Goal: Task Accomplishment & Management: Manage account settings

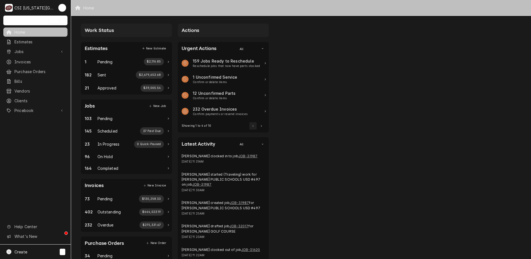
click at [20, 54] on link "Jobs" at bounding box center [35, 51] width 64 height 9
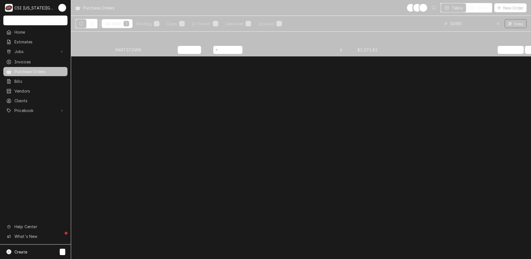
drag, startPoint x: 471, startPoint y: 25, endPoint x: 336, endPoint y: 20, distance: 135.0
click at [336, 20] on div "All Open 1 Pending 0 Open 0 In Transit 0 Delivered 1 Stocked 0 301151 View" at bounding box center [300, 24] width 451 height 16
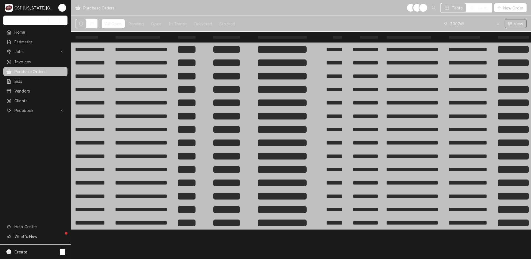
type input "300769"
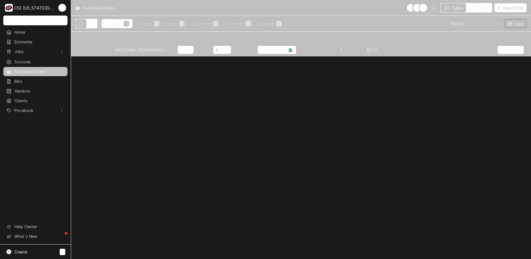
click at [136, 48] on div "RATIONAL [GEOGRAPHIC_DATA]" at bounding box center [141, 50] width 53 height 6
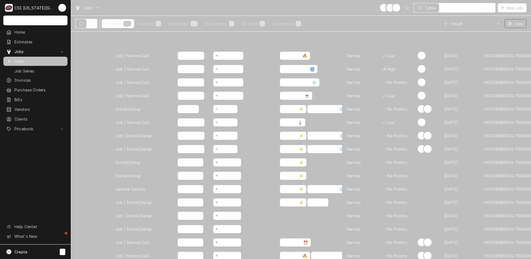
drag, startPoint x: 471, startPoint y: 24, endPoint x: 334, endPoint y: 20, distance: 136.6
click at [334, 20] on div "All Open 30 Pending 0 Scheduled 22 In Progress 3 On Hold 1 Completed 4 trimark …" at bounding box center [300, 24] width 451 height 16
type input "31082"
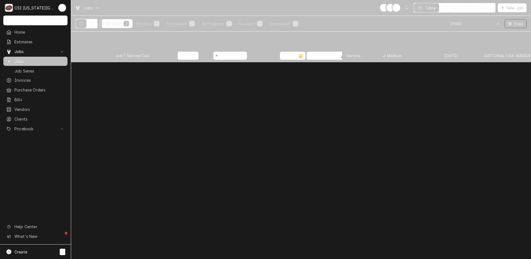
click at [101, 50] on div "JOB-31082" at bounding box center [91, 55] width 40 height 13
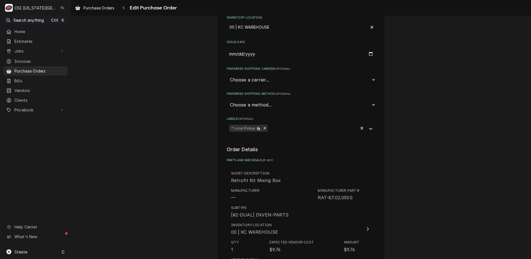
scroll to position [74, 0]
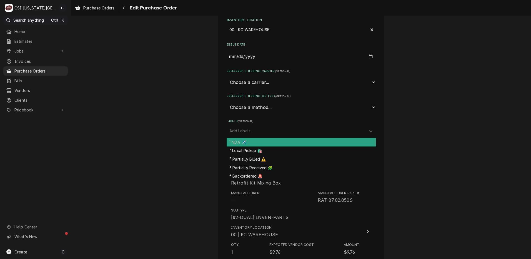
click at [366, 131] on div "Labels" at bounding box center [371, 130] width 10 height 11
click at [341, 144] on div "¹ NDA ✈️" at bounding box center [300, 142] width 149 height 9
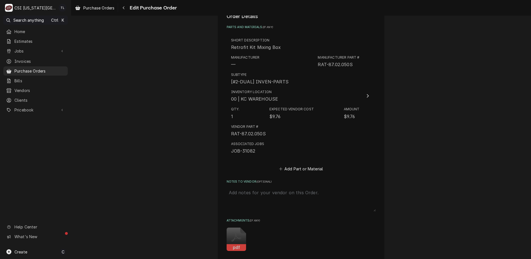
scroll to position [307, 0]
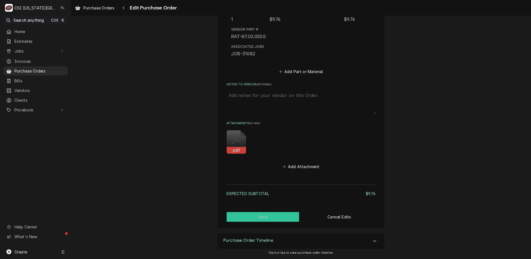
click at [252, 217] on button "Save" at bounding box center [262, 217] width 73 height 10
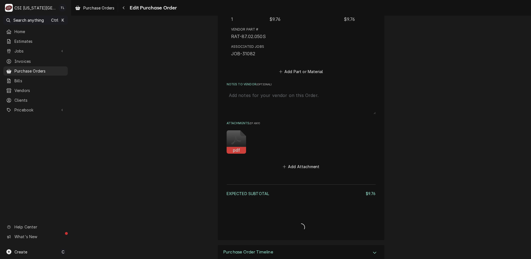
type textarea "x"
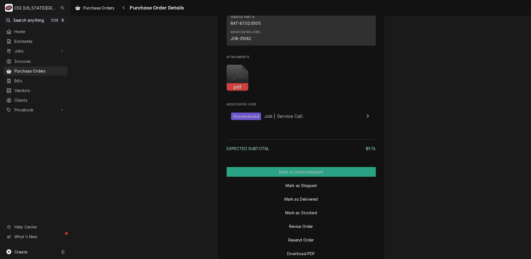
scroll to position [466, 0]
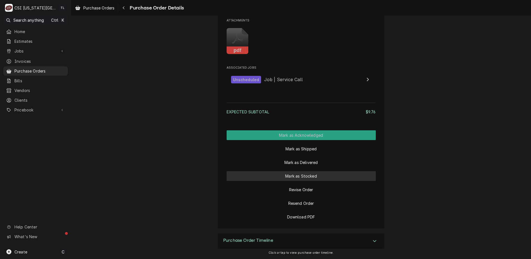
click at [279, 176] on button "Mark as Stocked" at bounding box center [300, 176] width 149 height 10
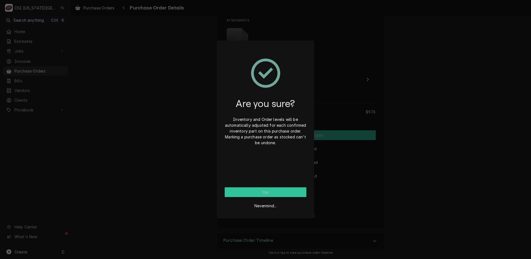
click at [276, 191] on button "Yes" at bounding box center [266, 192] width 82 height 10
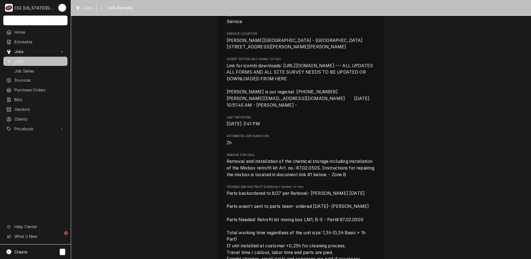
scroll to position [142, 0]
click at [226, 125] on span "[DATE] 3:41 PM" at bounding box center [242, 122] width 33 height 5
click at [224, 131] on div "RATIONAL [GEOGRAPHIC_DATA] WARRANTY [PERSON_NAME][GEOGRAPHIC_DATA] - Courtyard …" at bounding box center [301, 221] width 167 height 657
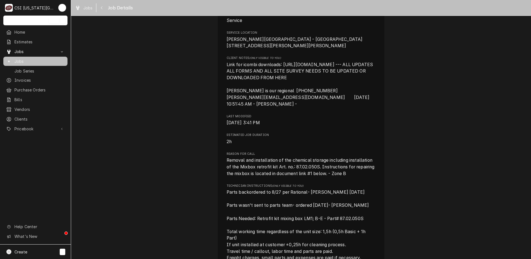
drag, startPoint x: 224, startPoint y: 131, endPoint x: 256, endPoint y: 139, distance: 32.9
click at [256, 139] on div "Roopairs Job ID JOB-31082 RATIONAL ID 00455938 Date Received [DATE] Service Typ…" at bounding box center [300, 216] width 149 height 559
drag, startPoint x: 526, startPoint y: 133, endPoint x: 528, endPoint y: 150, distance: 17.3
click at [528, 150] on div "Unscheduled RATIONAL [GEOGRAPHIC_DATA] WARRANTY [PERSON_NAME][GEOGRAPHIC_DATA] …" at bounding box center [301, 137] width 460 height 243
copy div "Estimated Job Duration 2h"
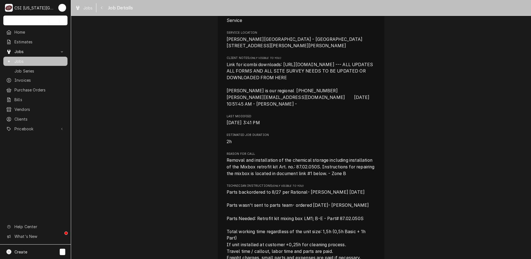
click at [484, 132] on div "Unscheduled RATIONAL [GEOGRAPHIC_DATA] WARRANTY [PERSON_NAME][GEOGRAPHIC_DATA] …" at bounding box center [301, 218] width 460 height 676
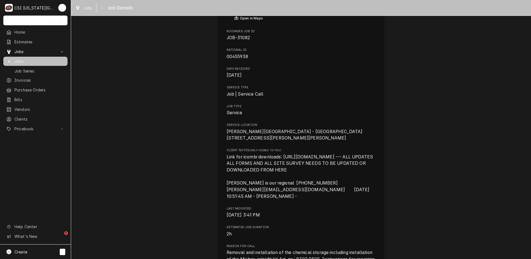
scroll to position [0, 0]
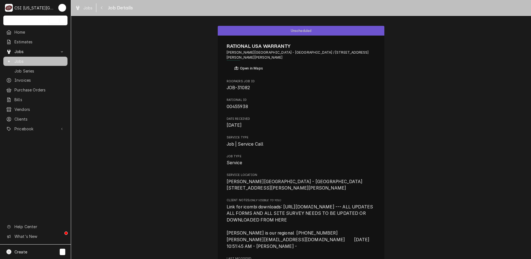
click at [44, 63] on link "Jobs" at bounding box center [35, 61] width 64 height 9
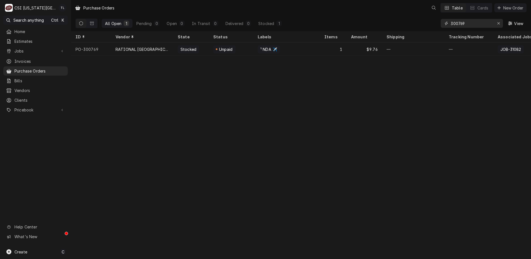
drag, startPoint x: 471, startPoint y: 23, endPoint x: 372, endPoint y: 24, distance: 99.6
click at [372, 24] on div "All Open 1 Pending 0 Open 0 In Transit 0 Delivered 0 Stocked 1 300769 View" at bounding box center [300, 24] width 451 height 16
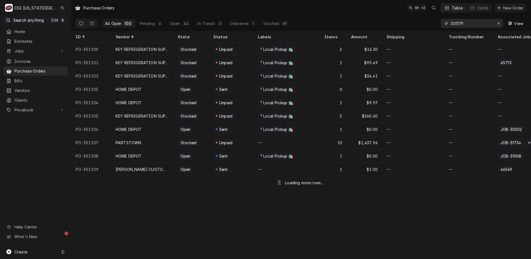
type input "301179"
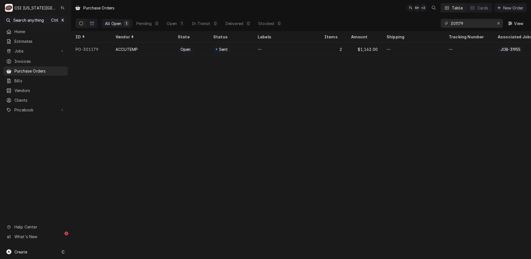
click at [129, 51] on div "ACCUTEMP" at bounding box center [142, 48] width 62 height 13
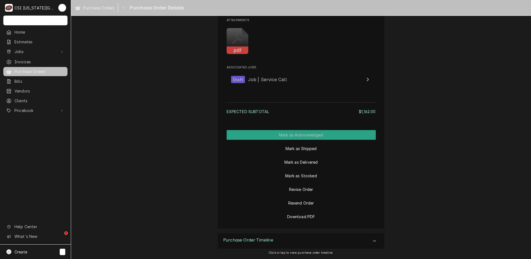
scroll to position [559, 0]
click at [296, 175] on button "Mark as Stocked" at bounding box center [300, 176] width 149 height 10
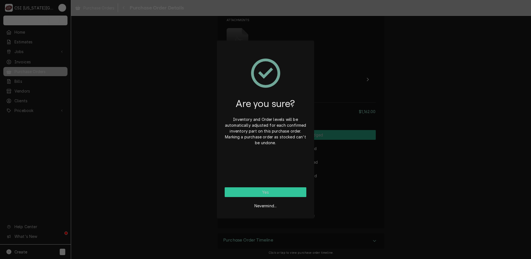
click at [285, 193] on button "Yes" at bounding box center [266, 192] width 82 height 10
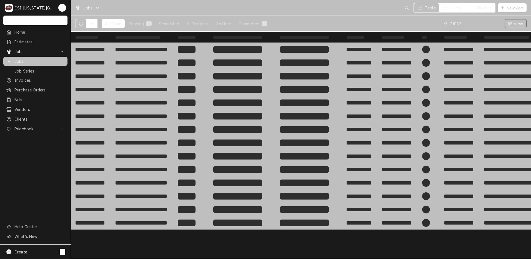
drag, startPoint x: 473, startPoint y: 22, endPoint x: 361, endPoint y: 21, distance: 113.0
click at [361, 21] on div "All Open Pending 1 Scheduled In Progress On Hold Completed 0 31082 View" at bounding box center [300, 24] width 451 height 16
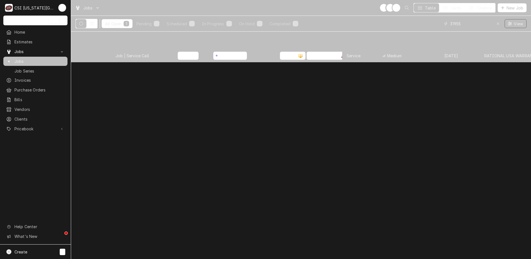
type input "31955"
click at [111, 49] on div "Job | Service Call" at bounding box center [142, 55] width 62 height 13
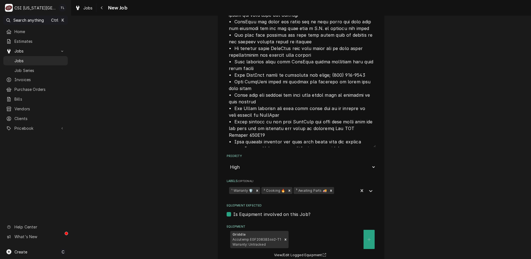
scroll to position [894, 0]
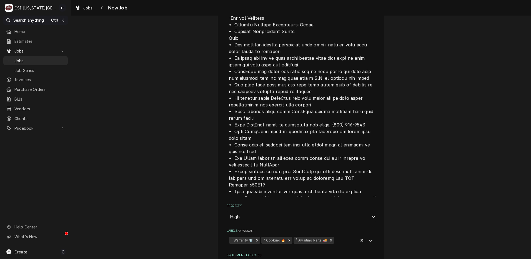
click at [329, 238] on icon "Remove ³ Awaiting Parts 🚚" at bounding box center [331, 240] width 4 height 4
click at [369, 238] on icon "Labels" at bounding box center [371, 241] width 6 height 6
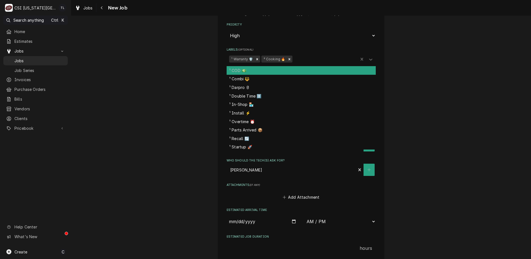
scroll to position [1102, 0]
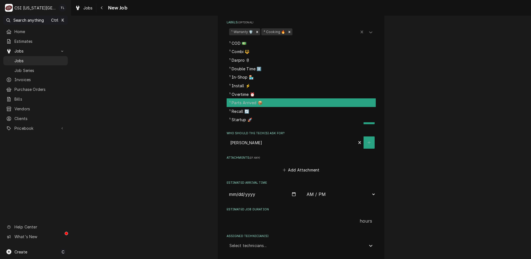
click at [267, 98] on div "¹ Parts Arrived 📦" at bounding box center [300, 102] width 149 height 9
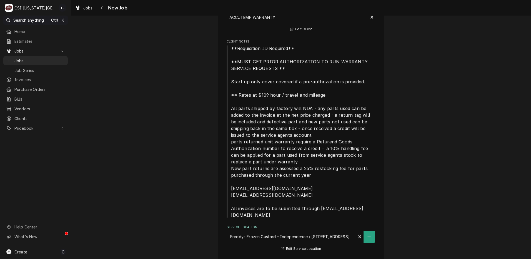
scroll to position [55, 0]
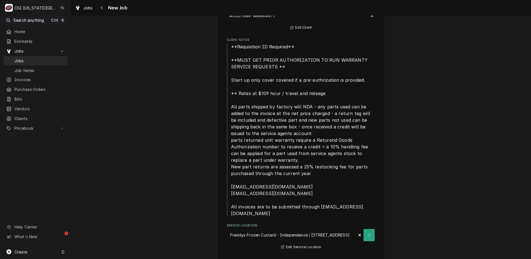
type textarea "x"
click at [36, 60] on span "Jobs" at bounding box center [39, 61] width 51 height 6
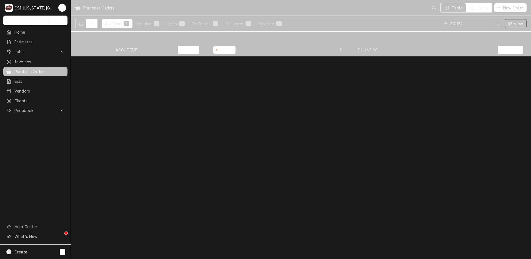
drag, startPoint x: 473, startPoint y: 27, endPoint x: 430, endPoint y: 24, distance: 42.8
click at [430, 24] on div "All Open 1 Pending 0 Open 0 In Transit 0 Delivered 0 Stocked 1 301179 View" at bounding box center [300, 24] width 451 height 16
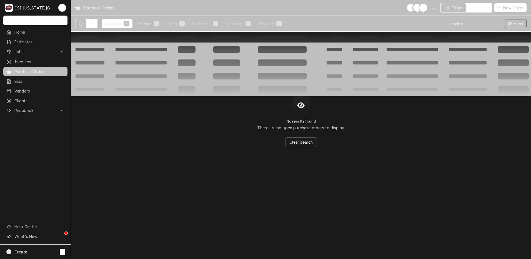
click at [79, 24] on icon "Dynamic Content Wrapper" at bounding box center [81, 24] width 4 height 4
click at [92, 24] on icon "Dynamic Content Wrapper" at bounding box center [92, 24] width 4 height 4
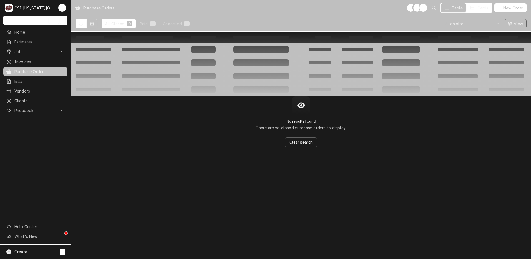
click at [79, 26] on button "Dynamic Content Wrapper" at bounding box center [81, 23] width 11 height 9
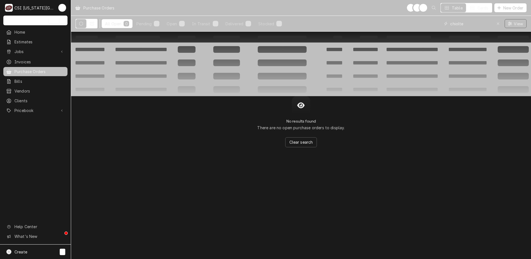
drag, startPoint x: 478, startPoint y: 26, endPoint x: 290, endPoint y: 13, distance: 189.1
click at [293, 13] on div "Purchase Orders TL NI + 2 Table Cards New Order All Open 0 Pending 0 Open 0 In …" at bounding box center [301, 16] width 460 height 32
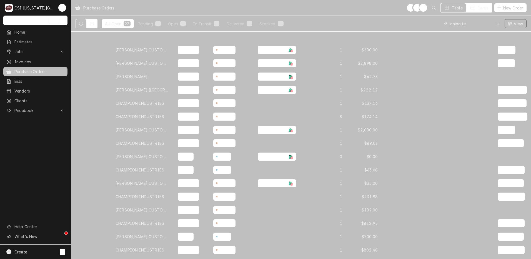
type input "chipolte"
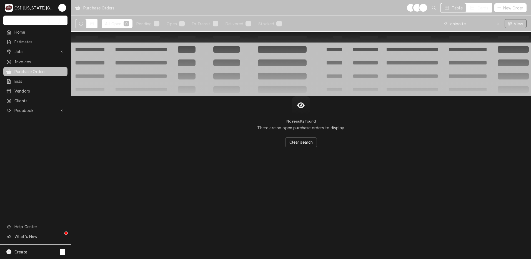
drag, startPoint x: 477, startPoint y: 25, endPoint x: 376, endPoint y: 16, distance: 102.0
click at [383, 19] on div "All Open 0 Pending 0 Open 0 In Transit 0 Delivered 0 Stocked 0 chipolte View" at bounding box center [300, 24] width 451 height 16
type input "chipolte mo"
click at [92, 25] on icon "Dynamic Content Wrapper" at bounding box center [92, 23] width 4 height 3
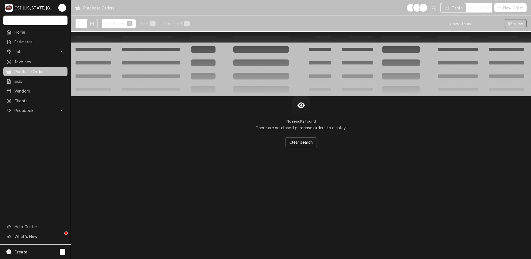
click at [79, 23] on icon "Dynamic Content Wrapper" at bounding box center [81, 24] width 4 height 4
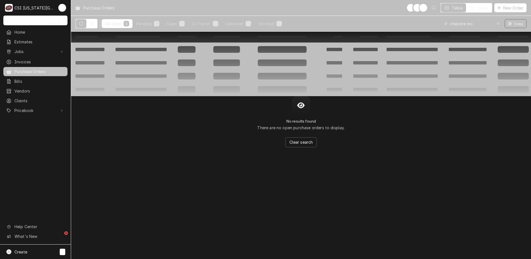
drag, startPoint x: 473, startPoint y: 26, endPoint x: 379, endPoint y: 13, distance: 94.9
click at [379, 13] on div "Purchase Orders TL NI + 2 Table Cards New Order All Open 0 Pending 0 Open 0 In …" at bounding box center [301, 16] width 460 height 32
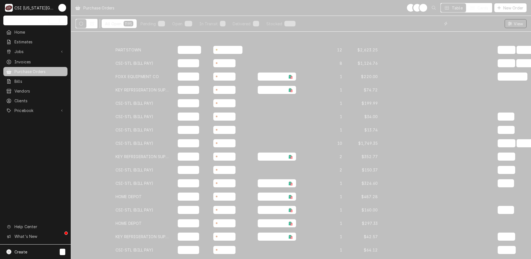
click at [455, 21] on input "Dynamic Content Wrapper" at bounding box center [474, 23] width 49 height 9
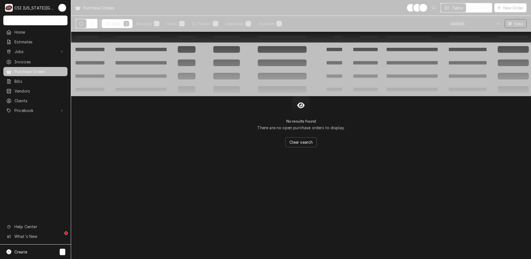
click at [29, 251] on div "Create C" at bounding box center [35, 251] width 71 height 14
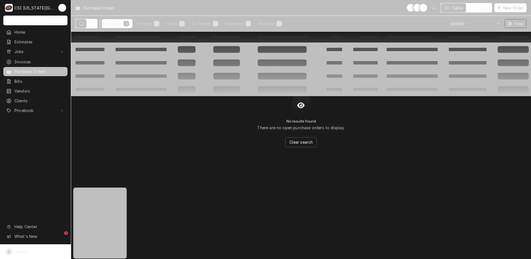
click at [105, 149] on html "C CSI Kansas City TL Search anything Ctrl K Home Estimates Jobs Jobs Job Series…" at bounding box center [265, 129] width 531 height 259
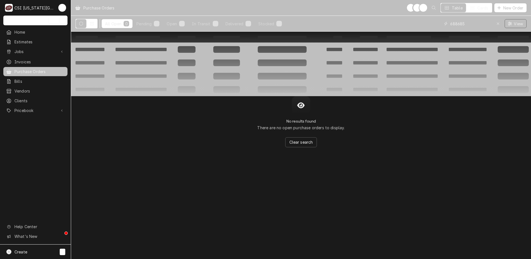
drag, startPoint x: 476, startPoint y: 23, endPoint x: 415, endPoint y: 29, distance: 61.1
click at [417, 28] on div "All Open 0 Pending 0 Open 0 In Transit 0 Delivered 0 Stocked 0 688685 View" at bounding box center [300, 24] width 451 height 16
type input "lennox"
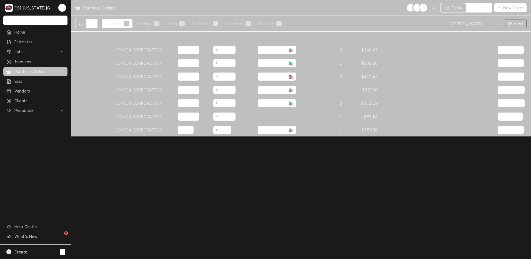
click at [125, 131] on div "LENNOX CORPORATION" at bounding box center [142, 129] width 62 height 13
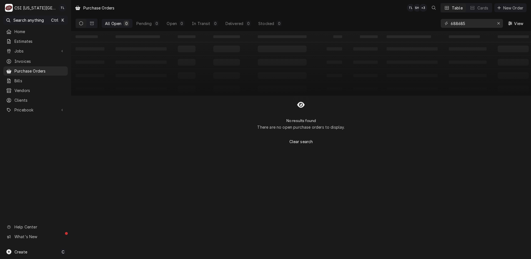
click at [32, 251] on div "Create C" at bounding box center [35, 251] width 71 height 14
click at [88, 221] on div "Purchase Order" at bounding box center [103, 223] width 37 height 6
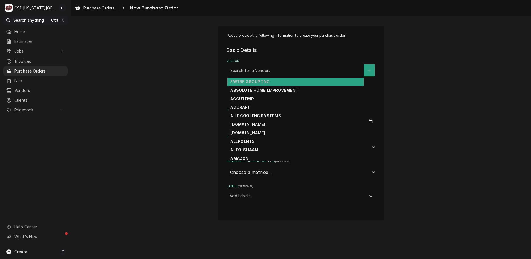
click at [246, 70] on div "Vendor" at bounding box center [295, 70] width 130 height 10
type input "\"
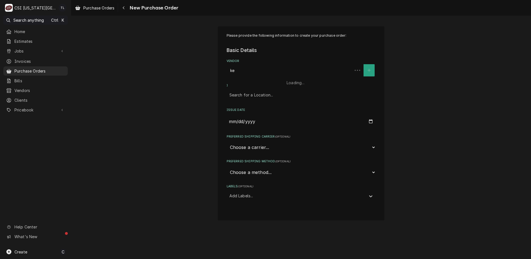
type input "key"
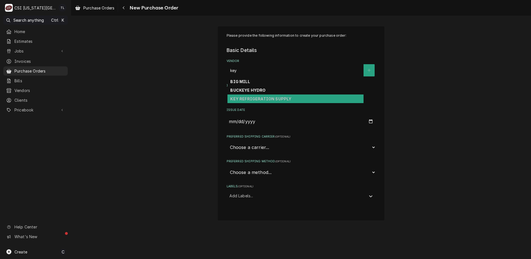
click at [240, 102] on div "KEY REFRIGERATION SUPPLY" at bounding box center [295, 98] width 136 height 9
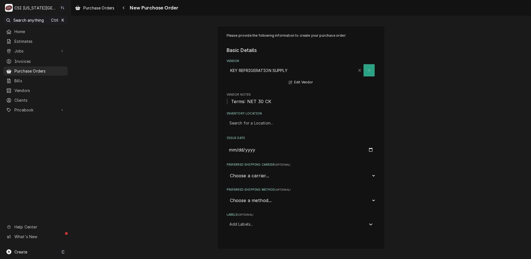
click at [251, 123] on div "Inventory Location" at bounding box center [300, 123] width 143 height 10
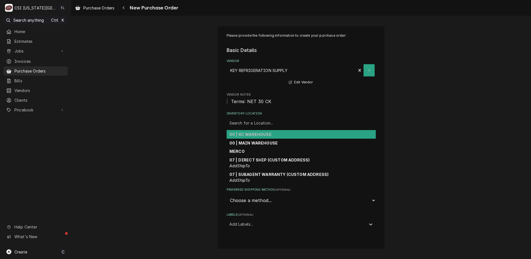
click at [250, 133] on strong "00 | KC WAREHOUSE" at bounding box center [250, 134] width 42 height 5
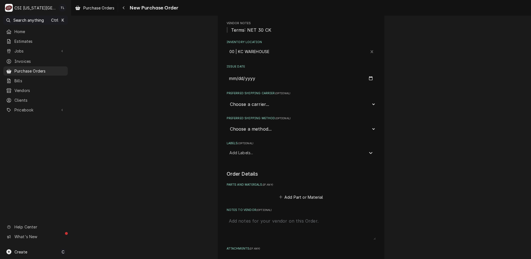
scroll to position [74, 0]
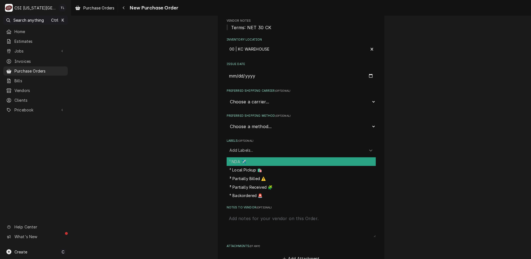
click at [254, 151] on div "Labels" at bounding box center [295, 150] width 133 height 10
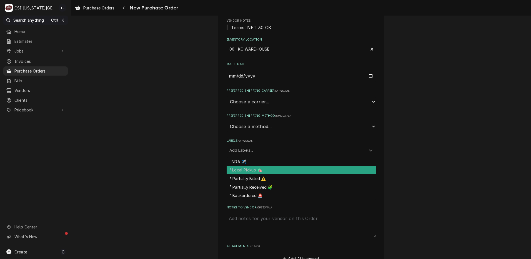
click at [243, 171] on div "² Local Pickup 🛍️" at bounding box center [300, 170] width 149 height 9
type textarea "x"
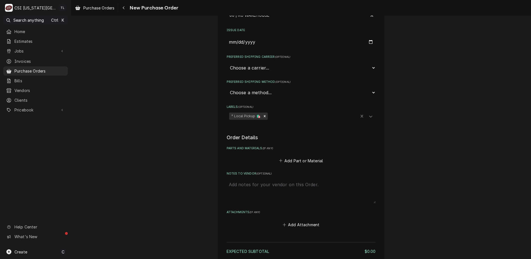
scroll to position [110, 0]
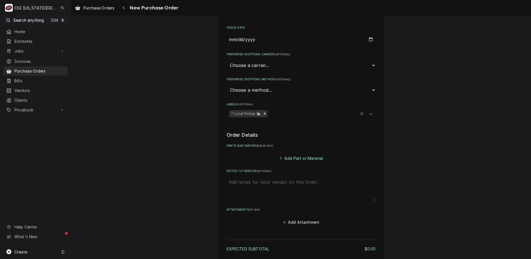
click at [302, 158] on button "Add Part or Material" at bounding box center [301, 158] width 46 height 8
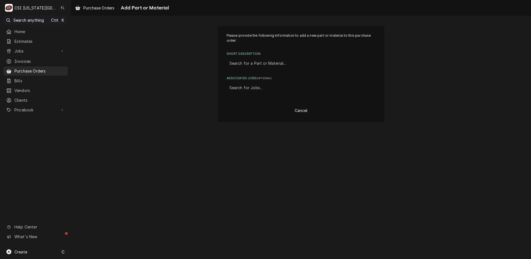
click at [245, 66] on div "Short Description" at bounding box center [300, 63] width 143 height 10
type input "misc pro"
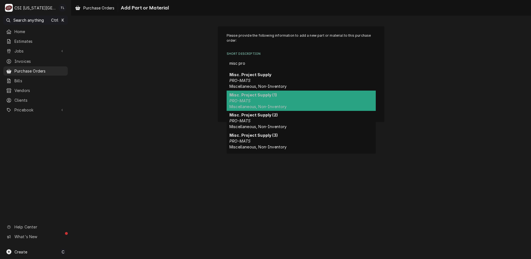
click at [242, 100] on em "PRO-MATS" at bounding box center [239, 100] width 21 height 5
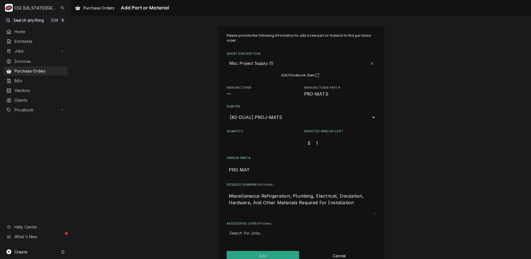
click at [268, 143] on input "Quantity" at bounding box center [262, 143] width 72 height 12
type textarea "x"
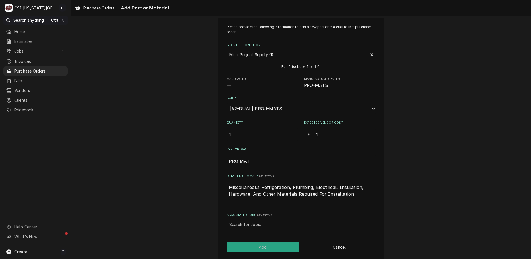
scroll to position [13, 0]
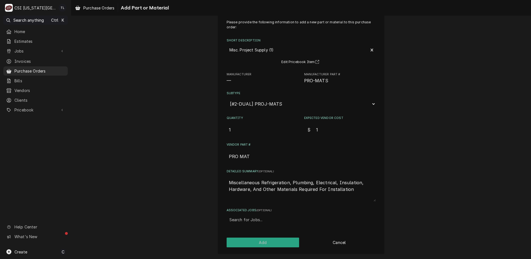
type input "1"
drag, startPoint x: 345, startPoint y: 196, endPoint x: 112, endPoint y: 153, distance: 236.8
click at [124, 151] on div "Please provide the following information to add a new part or material to this …" at bounding box center [301, 133] width 460 height 251
type textarea "x"
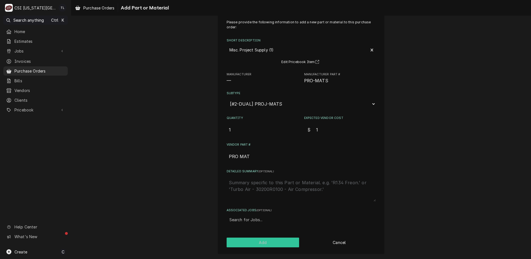
click at [267, 244] on button "Add" at bounding box center [262, 242] width 73 height 10
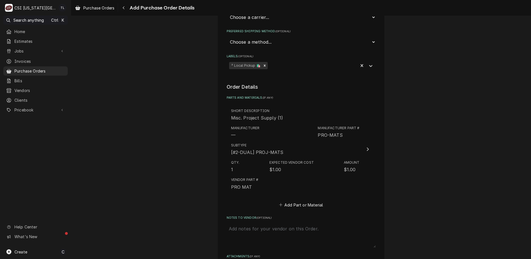
scroll to position [248, 0]
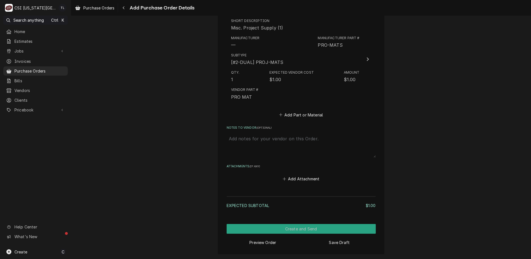
click at [253, 147] on textarea "Notes to Vendor ( optional )" at bounding box center [300, 145] width 149 height 24
type textarea "x"
type textarea "f"
type textarea "x"
type textarea "fa"
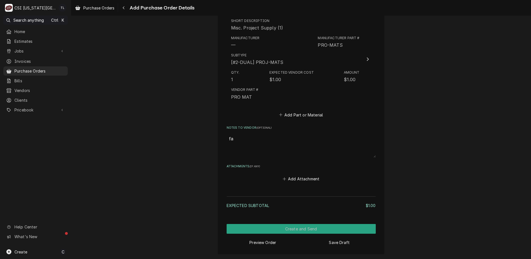
type textarea "x"
type textarea "fan"
type textarea "x"
type textarea "fann"
type textarea "x"
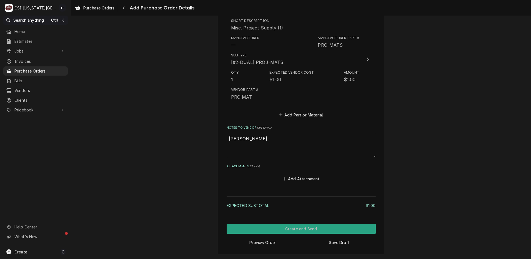
type textarea "fannn"
type textarea "x"
type textarea "fann"
type textarea "x"
type textarea "fannon"
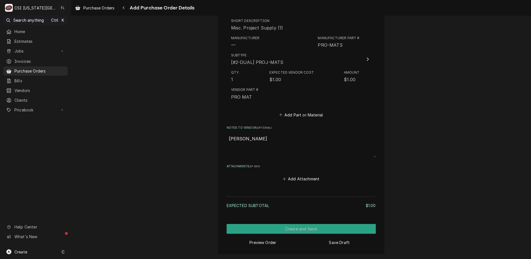
type textarea "x"
type textarea "fanno"
type textarea "x"
type textarea "fann"
type textarea "x"
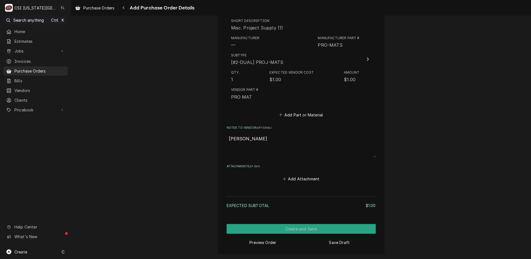
type textarea "fan"
type textarea "x"
type textarea "fann"
type textarea "x"
type textarea "fanni"
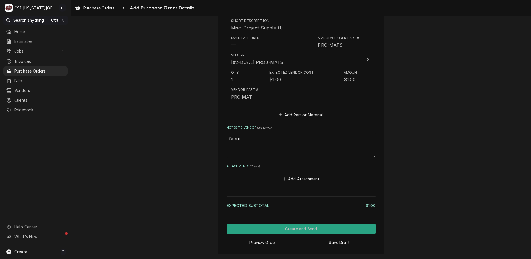
type textarea "x"
type textarea "fannin"
type textarea "x"
type textarea "fannin"
type textarea "x"
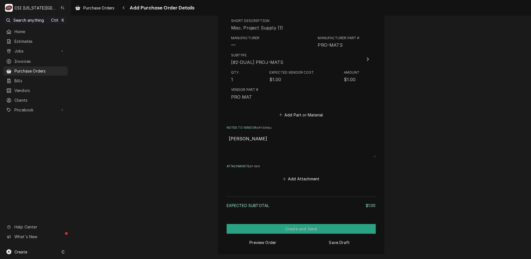
type textarea "fannin s"
type textarea "x"
type textarea "fannin sh"
type textarea "x"
type textarea "fannin sho"
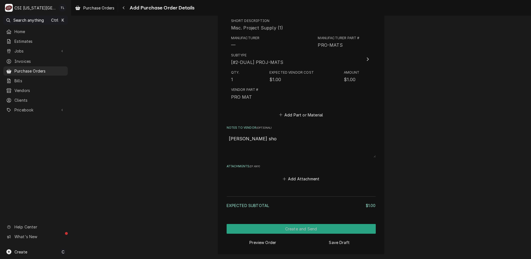
type textarea "x"
type textarea "fannin shop"
type textarea "x"
type textarea "fannin shop"
type textarea "x"
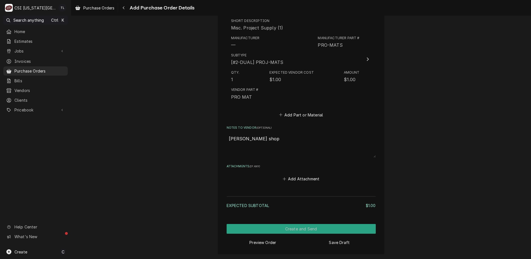
type textarea "fannin shop t"
type textarea "x"
type textarea "fannin shop to"
type textarea "x"
type textarea "fannin shop too"
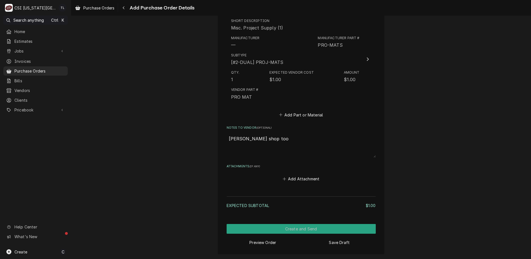
type textarea "x"
type textarea "fannin shop tool"
type textarea "x"
type textarea "fannin shop tool"
type textarea "x"
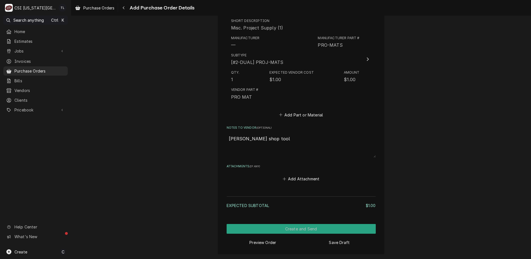
type textarea "fannin shop tool h"
type textarea "x"
type textarea "fannin shop tool ho"
type textarea "x"
type textarea "fannin shop tool hos"
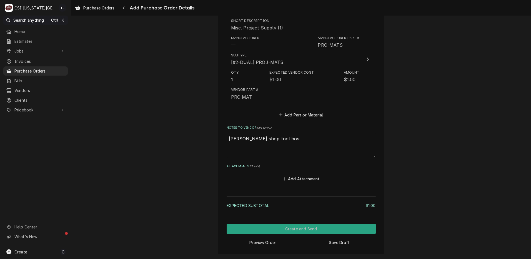
type textarea "x"
type textarea "fannin shop tool hose"
type textarea "x"
type textarea "fannin shop tool hoses"
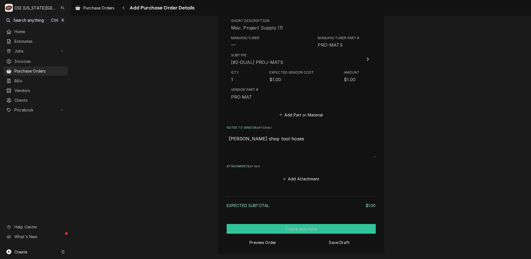
click at [306, 230] on button "Create and Send" at bounding box center [300, 229] width 149 height 10
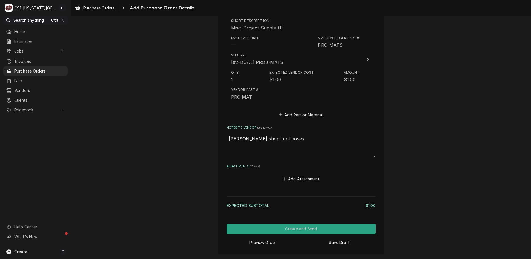
scroll to position [246, 0]
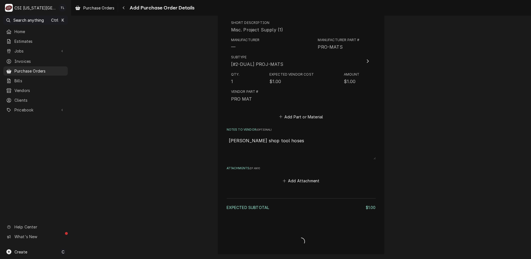
type textarea "x"
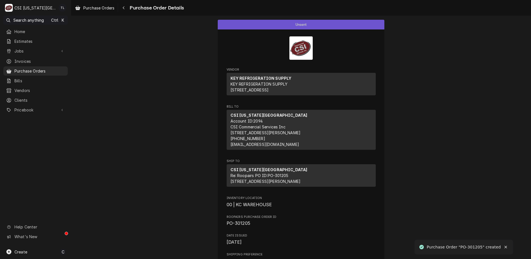
click at [473, 247] on div "Purchase Order "PO-301205" created" at bounding box center [464, 247] width 74 height 6
copy div "301205"
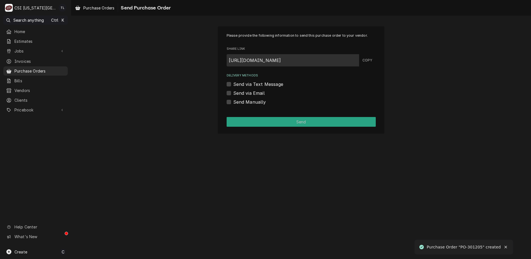
click at [233, 102] on label "Send Manually" at bounding box center [249, 102] width 33 height 7
click at [233, 102] on input "Send Manually" at bounding box center [307, 105] width 149 height 12
checkbox input "true"
click at [242, 119] on button "Send" at bounding box center [300, 122] width 149 height 10
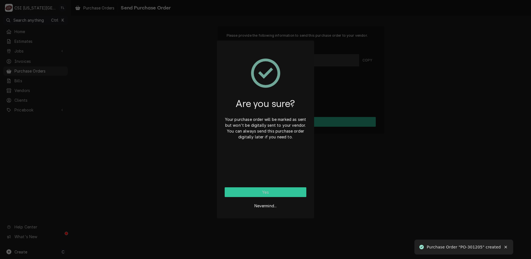
click at [285, 192] on button "Yes" at bounding box center [266, 192] width 82 height 10
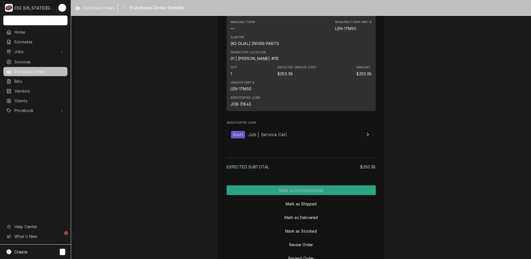
scroll to position [419, 0]
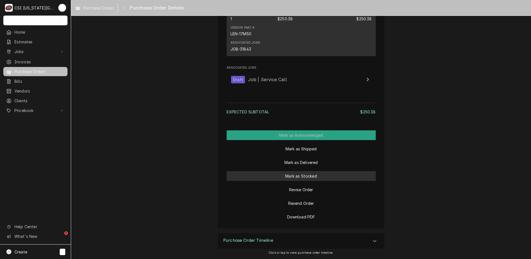
click at [305, 175] on button "Mark as Stocked" at bounding box center [300, 176] width 149 height 10
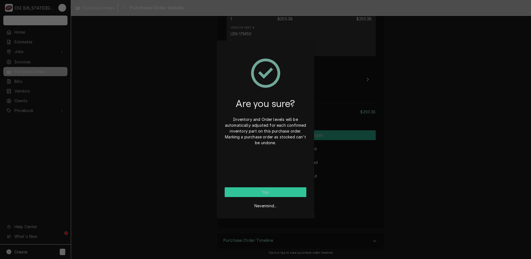
click at [262, 192] on button "Yes" at bounding box center [266, 192] width 82 height 10
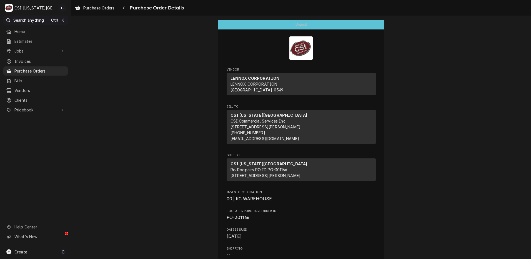
click at [39, 70] on span "Purchase Orders" at bounding box center [39, 71] width 51 height 6
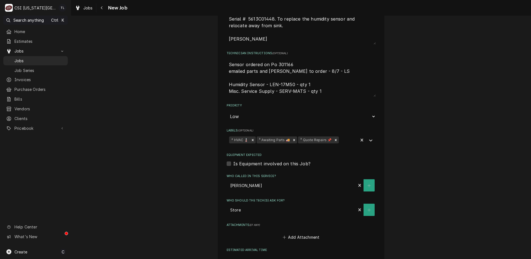
scroll to position [331, 0]
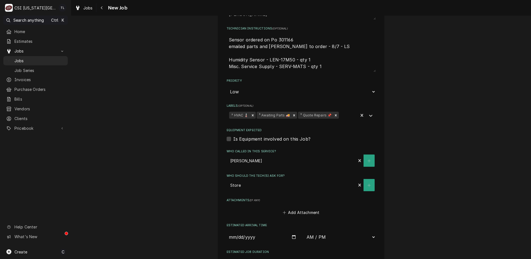
click at [332, 112] on div "Remove ³ Quote Repairs 📌" at bounding box center [335, 115] width 6 height 7
type textarea "x"
click at [371, 113] on icon "Labels" at bounding box center [371, 116] width 6 height 6
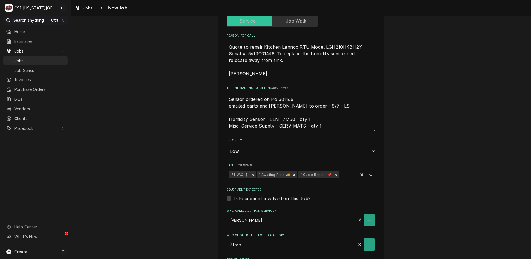
scroll to position [274, 0]
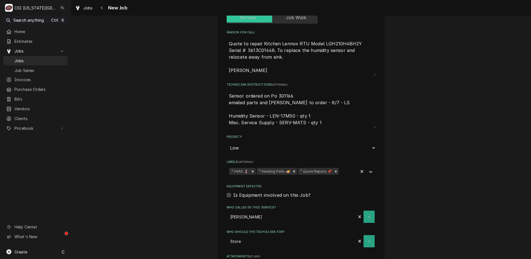
click at [292, 169] on icon "Remove ³ Awaiting Parts 🚚" at bounding box center [294, 171] width 4 height 4
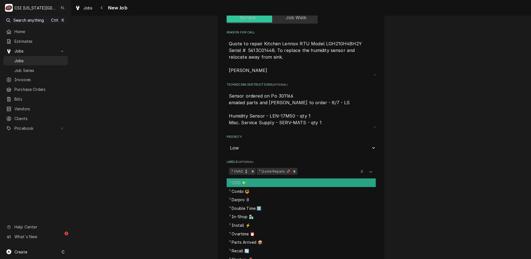
click at [372, 166] on div "Labels" at bounding box center [371, 171] width 10 height 11
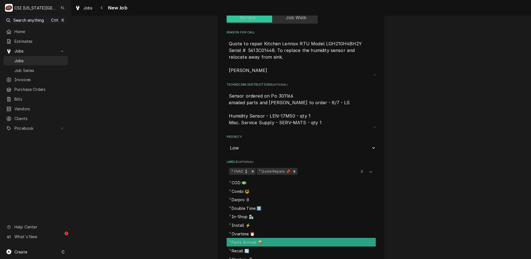
click at [306, 238] on div "¹ Parts Arrived 📦" at bounding box center [300, 242] width 149 height 9
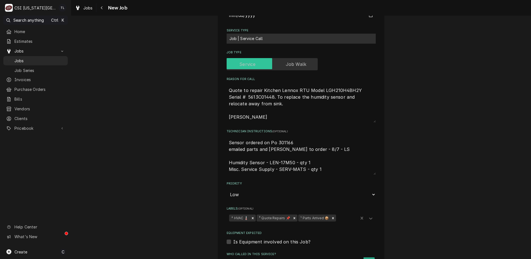
scroll to position [219, 0]
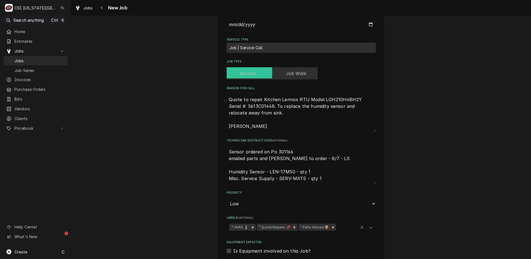
click at [227, 146] on textarea "Sensor ordered on Po 301166 emailed parts and [PERSON_NAME] to order - 8/7 - LS…" at bounding box center [300, 165] width 149 height 38
type textarea "x"
type textarea "Sensor ordered on Po 301166 emailed parts and [PERSON_NAME] to order - 8/7 - LS…"
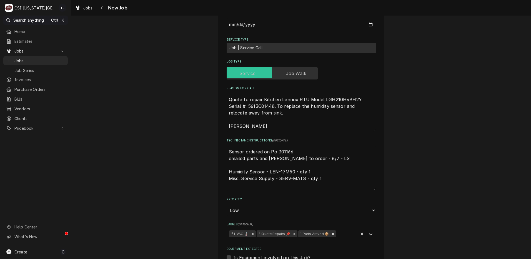
type textarea "x"
type textarea "[PERSON_NAME] ordered on Po 301166 emailed parts and [PERSON_NAME] to order - 8…"
type textarea "x"
type textarea "pa Sensor ordered on Po 301166 emailed parts and [PERSON_NAME] to order - 8/7 -…"
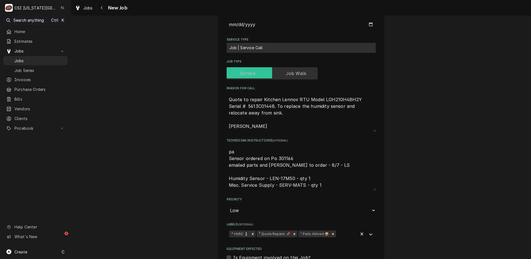
type textarea "x"
type textarea "pae Sensor ordered on Po 301166 emailed parts and [PERSON_NAME] to order - 8/7 …"
type textarea "x"
type textarea "paer Sensor ordered on Po 301166 emailed parts and lindy to order - 8/7 - LS Hu…"
type textarea "x"
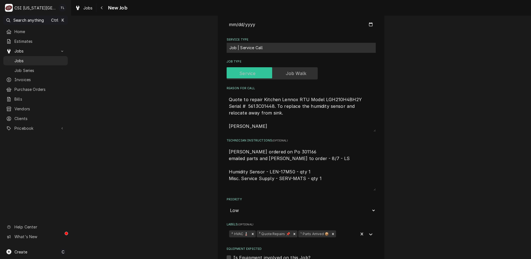
type textarea "paert Sensor ordered on Po 301166 emailed parts and lindy to order - 8/7 - LS H…"
type textarea "x"
type textarea "paert p Sensor ordered on Po 301166 emailed parts and lindy to order - 8/7 - LS…"
type textarea "x"
type textarea "paert pn Sensor ordered on Po 301166 emailed parts and lindy to order - 8/7 - L…"
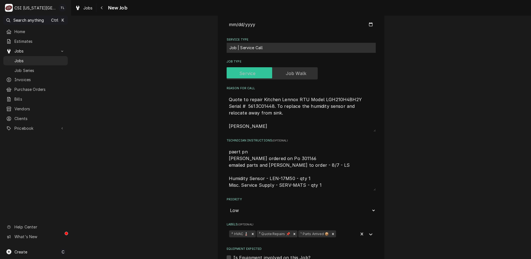
type textarea "x"
type textarea "paert p Sensor ordered on Po 301166 emailed parts and lindy to order - 8/7 - LS…"
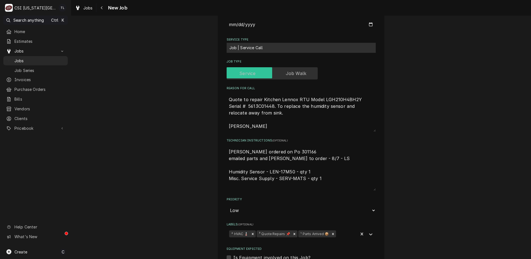
type textarea "x"
type textarea "paert Sensor ordered on Po 301166 emailed parts and lindy to order - 8/7 - LS H…"
type textarea "x"
type textarea "paert Sensor ordered on Po 301166 emailed parts and lindy to order - 8/7 - LS H…"
type textarea "x"
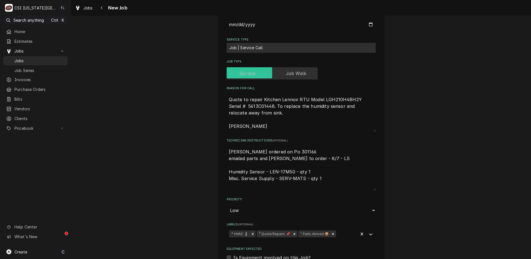
type textarea "paer Sensor ordered on Po 301166 emailed parts and lindy to order - 8/7 - LS Hu…"
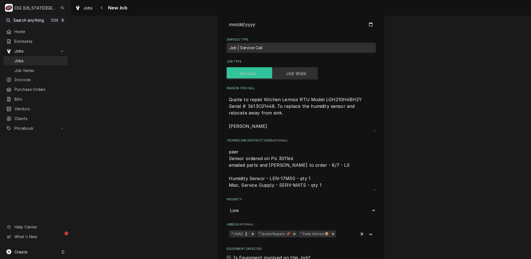
type textarea "x"
type textarea "pae Sensor ordered on Po 301166 emailed parts and lindy to order - 8/7 - LS Hum…"
type textarea "x"
type textarea "pa Sensor ordered on Po 301166 emailed parts and lindy to order - 8/7 - LS Humi…"
type textarea "x"
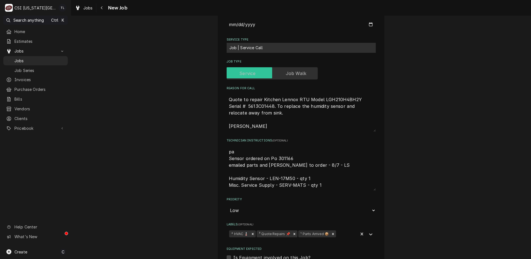
type textarea "pat Sensor ordered on Po 301166 emailed parts and lindy to order - 8/7 - LS Hum…"
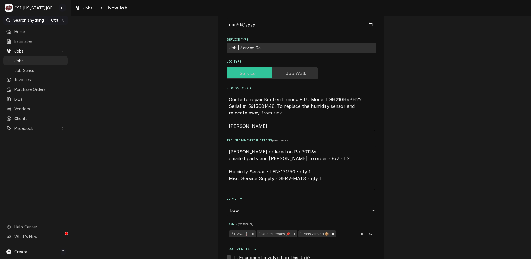
type textarea "x"
type textarea "pa Sensor ordered on Po 301166 emailed parts and lindy to order - 8/7 - LS Humi…"
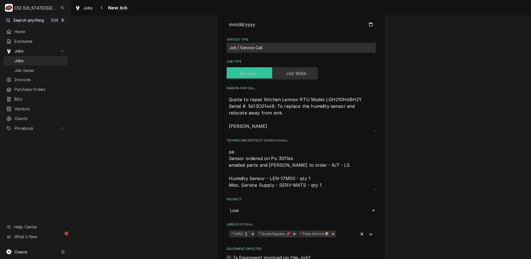
type textarea "x"
type textarea "par Sensor ordered on Po 301166 emailed parts and lindy to order - 8/7 - LS Hum…"
type textarea "x"
type textarea "part Sensor ordered on Po 301166 emailed parts and lindy to order - 8/7 - LS Hu…"
type textarea "x"
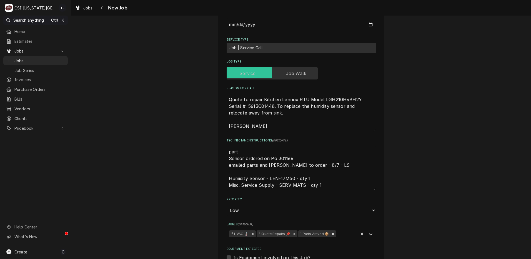
type textarea "part Sensor ordered on Po 301166 emailed parts and lindy to order - 8/7 - LS Hu…"
type textarea "x"
type textarea "part on Sensor ordered on Po 301166 emailed parts and lindy to order - 8/7 - LS…"
type textarea "x"
type textarea "part on Sensor ordered on Po 301166 emailed parts and lindy to order - 8/7 - LS…"
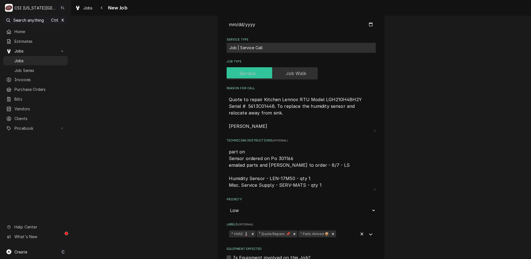
type textarea "x"
type textarea "part on c Sensor ordered on Po 301166 emailed parts and lindy to order - 8/7 - …"
type textarea "x"
type textarea "part on ch Sensor ordered on Po 301166 emailed parts and lindy to order - 8/7 -…"
type textarea "x"
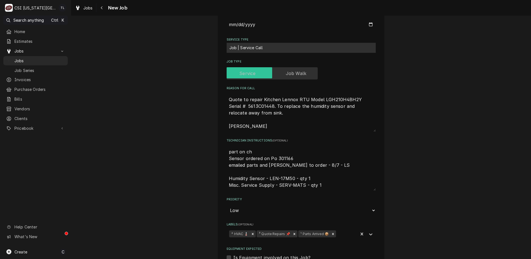
type textarea "part on chr Sensor ordered on Po 301166 emailed parts and lindy to order - 8/7 …"
type textarea "x"
type textarea "part on chri Sensor ordered on Po 301166 emailed parts and lindy to order - 8/7…"
type textarea "x"
type textarea "part on chris Sensor ordered on Po 301166 emailed parts and lindy to order - 8/…"
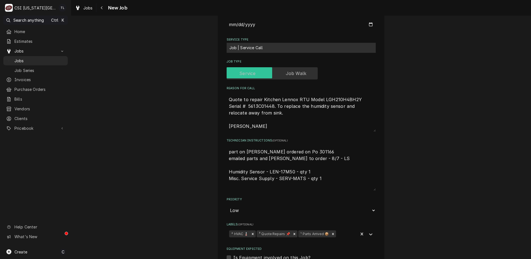
type textarea "x"
type textarea "part on christ Sensor ordered on Po 301166 emailed parts and lindy to order - 8…"
type textarea "x"
type textarea "part on christi Sensor ordered on Po 301166 emailed parts and lindy to order - …"
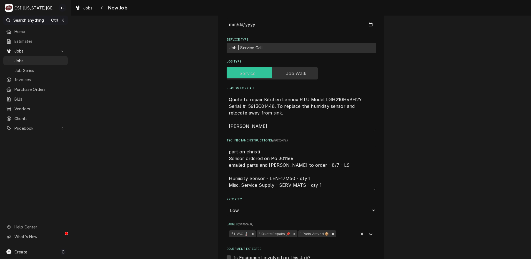
type textarea "x"
type textarea "part on christia Sensor ordered on Po 301166 emailed parts and lindy to order -…"
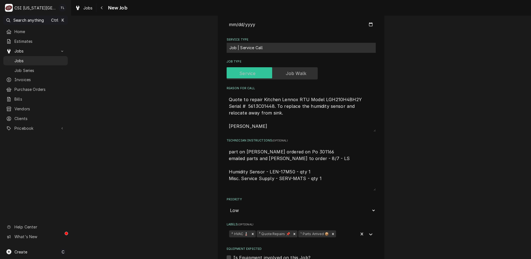
type textarea "x"
type textarea "part on christian Sensor ordered on Po 301166 emailed parts and lindy to order …"
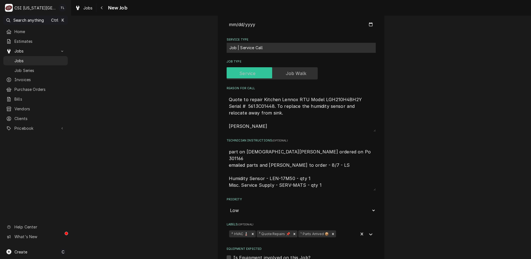
type textarea "x"
type textarea "part on christians Sensor ordered on Po 301166 emailed parts and lindy to order…"
type textarea "x"
type textarea "part on christians Sensor ordered on Po 301166 emailed parts and lindy to order…"
type textarea "x"
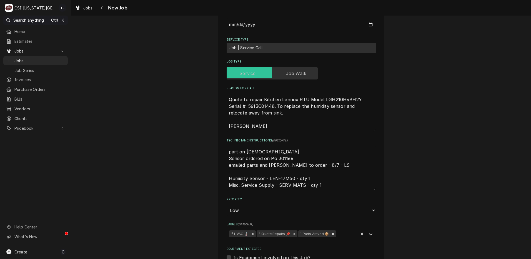
type textarea "part on christians s Sensor ordered on Po 301166 emailed parts and lindy to ord…"
type textarea "x"
type textarea "part on christians sh Sensor ordered on Po 301166 emailed parts and lindy to or…"
type textarea "x"
type textarea "part on christians she Sensor ordered on Po 301166 emailed parts and lindy to o…"
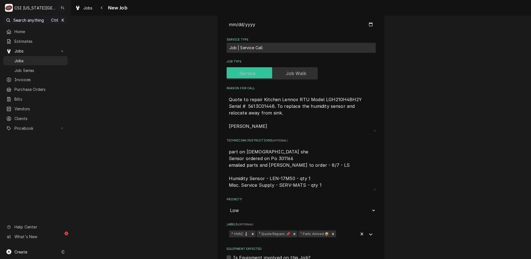
type textarea "x"
type textarea "part on christians shel Sensor ordered on Po 301166 emailed parts and lindy to …"
type textarea "x"
type textarea "part on christians shelf Sensor ordered on Po 301166 emailed parts and lindy to…"
type textarea "x"
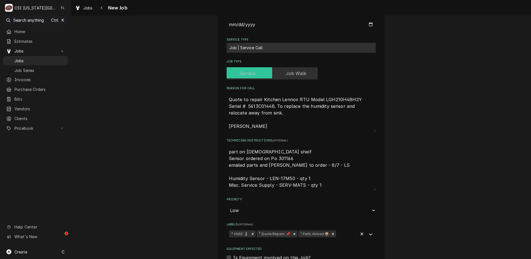
type textarea "part on christians shelf Sensor ordered on Po 301166 emailed parts and lindy to…"
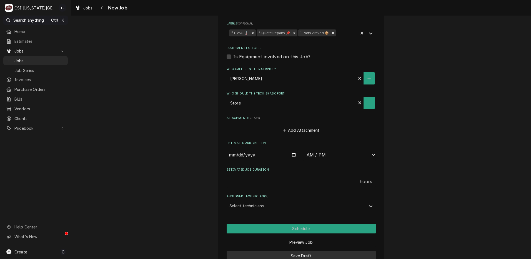
click at [294, 251] on button "Save Draft" at bounding box center [300, 256] width 149 height 10
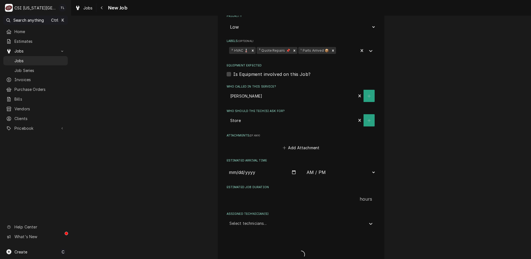
type textarea "x"
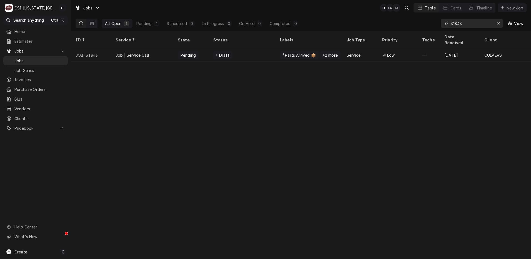
drag, startPoint x: 470, startPoint y: 24, endPoint x: 358, endPoint y: 27, distance: 111.3
click at [365, 27] on div "All Open 1 Pending 1 Scheduled 0 In Progress 0 On Hold 0 Completed 0 31843 View" at bounding box center [300, 24] width 451 height 16
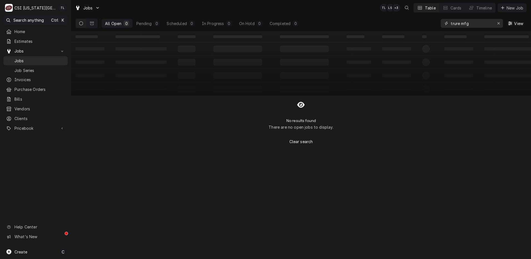
drag, startPoint x: 474, startPoint y: 25, endPoint x: 398, endPoint y: 16, distance: 76.3
click at [398, 16] on div "All Open 0 Pending 0 Scheduled 0 In Progress 0 On Hold 0 Completed 0 trure mfg …" at bounding box center [300, 24] width 451 height 16
type input "true"
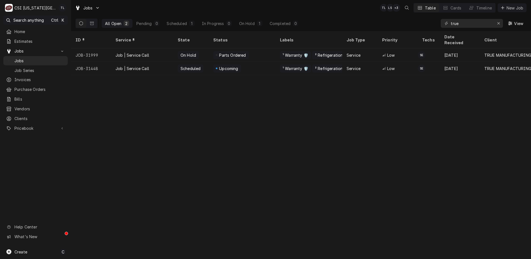
click at [127, 52] on div "Job | Service Call" at bounding box center [132, 55] width 34 height 6
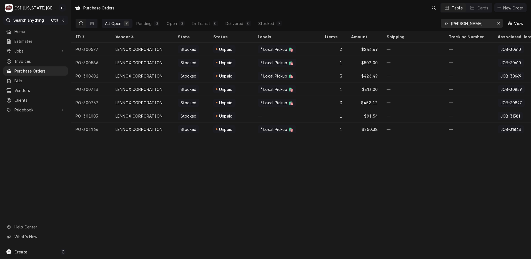
drag, startPoint x: 447, startPoint y: 22, endPoint x: 407, endPoint y: 24, distance: 40.3
click at [407, 24] on div "All Open 7 Pending 0 Open 0 In Transit 0 Delivered 0 Stocked 7 lennox View" at bounding box center [300, 24] width 451 height 16
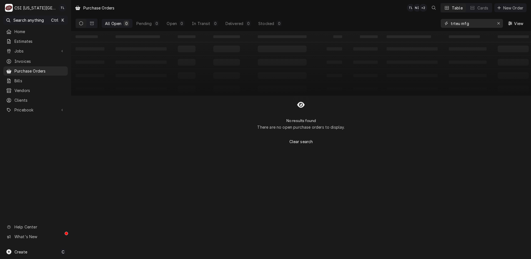
drag, startPoint x: 474, startPoint y: 26, endPoint x: 344, endPoint y: 11, distance: 131.6
click at [344, 11] on div "Purchase Orders TL NI + 2 Table Cards New Order All Open 0 Pending 0 Open 0 In …" at bounding box center [301, 15] width 460 height 31
click at [90, 25] on icon "Dynamic Content Wrapper" at bounding box center [92, 23] width 4 height 3
click at [79, 26] on button "Dynamic Content Wrapper" at bounding box center [81, 23] width 11 height 9
drag, startPoint x: 419, startPoint y: 21, endPoint x: 348, endPoint y: 23, distance: 70.8
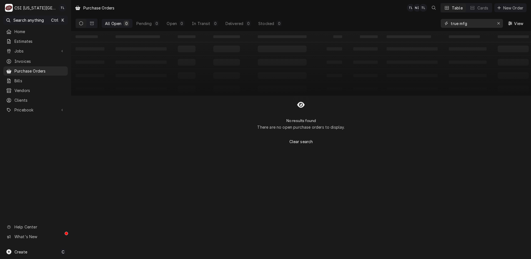
click at [348, 23] on div "All Open 0 Pending 0 Open 0 In Transit 0 Delivered 0 Stocked 0 true mfg View" at bounding box center [300, 24] width 451 height 16
type input "301160"
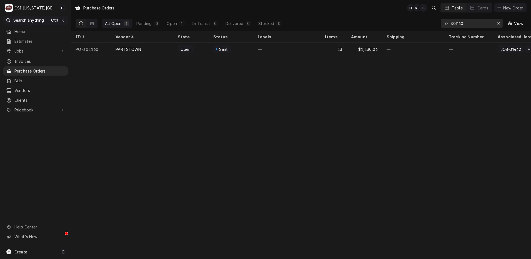
click at [130, 51] on div "PARTSTOWN" at bounding box center [142, 48] width 62 height 13
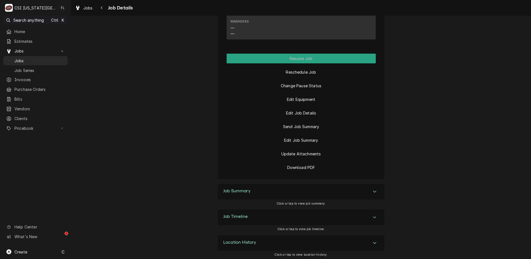
scroll to position [650, 0]
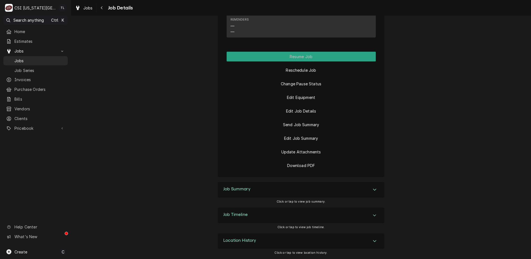
click at [373, 186] on div "Accordion Header" at bounding box center [374, 189] width 8 height 7
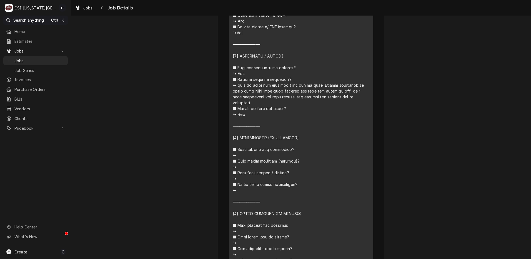
scroll to position [1110, 0]
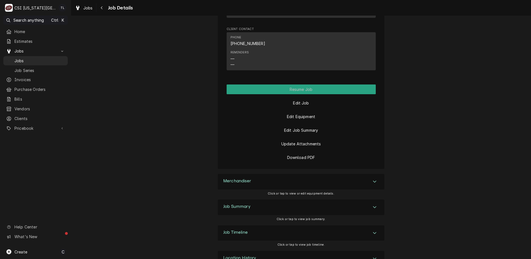
scroll to position [699, 0]
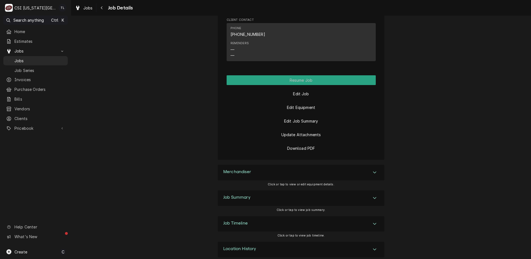
click at [372, 195] on icon "Accordion Header" at bounding box center [374, 197] width 4 height 4
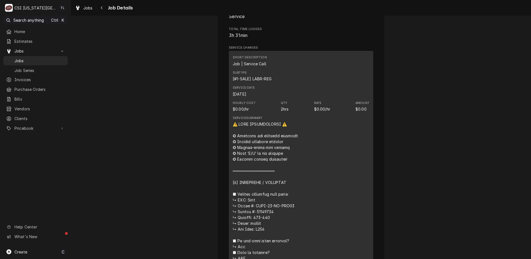
scroll to position [937, 0]
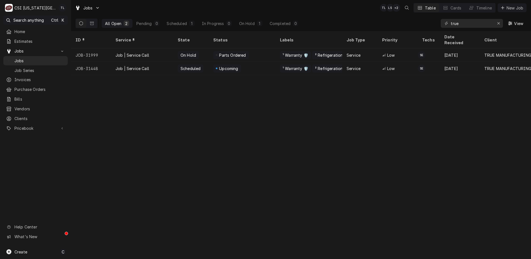
click at [127, 52] on div "Job | Service Call" at bounding box center [132, 55] width 34 height 6
click at [137, 52] on div "Job | Service Call" at bounding box center [132, 55] width 34 height 6
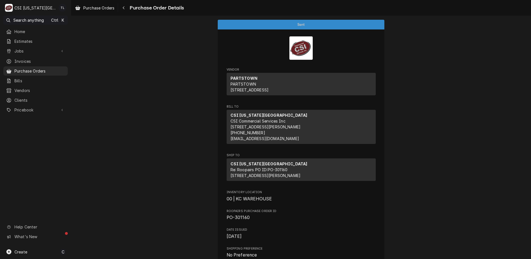
click at [29, 71] on span "Purchase Orders" at bounding box center [39, 71] width 51 height 6
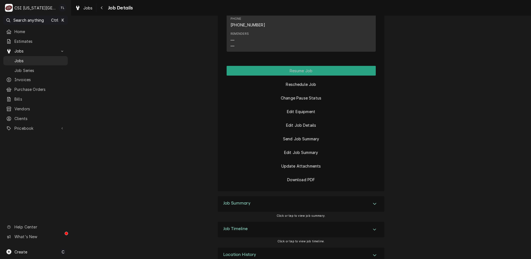
scroll to position [650, 0]
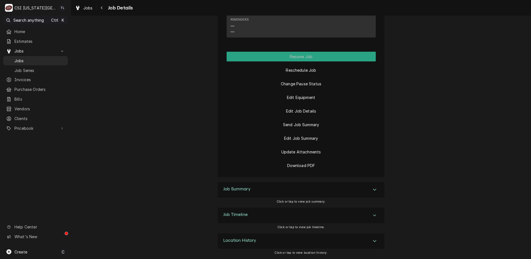
click at [373, 190] on icon "Accordion Header" at bounding box center [374, 189] width 3 height 2
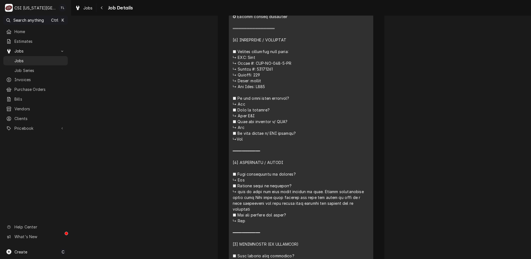
scroll to position [1020, 0]
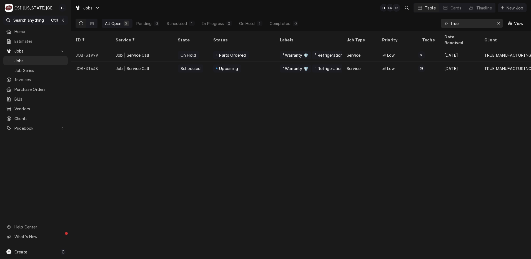
click at [112, 49] on div "Job | Service Call" at bounding box center [142, 54] width 62 height 13
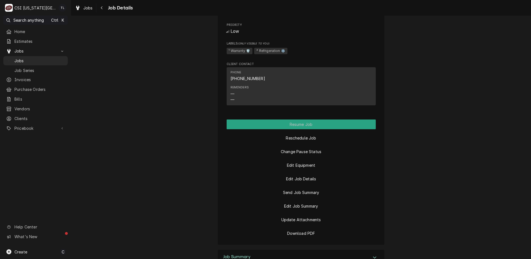
scroll to position [576, 0]
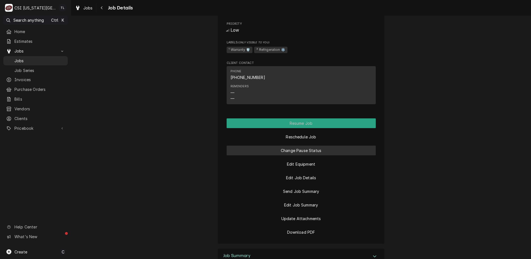
click at [282, 153] on button "Change Pause Status" at bounding box center [300, 150] width 149 height 10
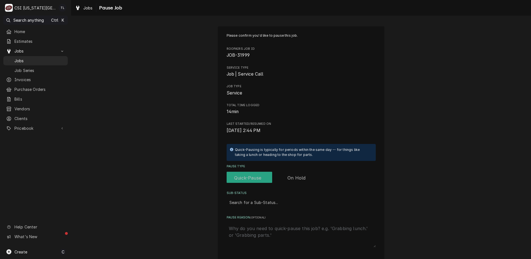
click at [299, 177] on label "Pause Type" at bounding box center [271, 178] width 91 height 12
click at [299, 177] on input "Pause Type" at bounding box center [272, 178] width 87 height 12
checkbox input "true"
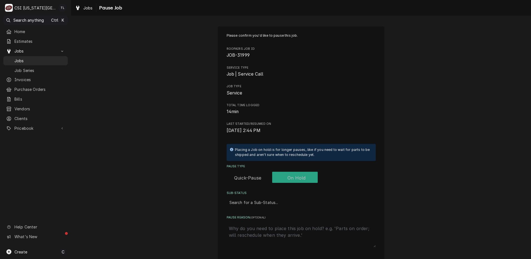
click at [276, 198] on div "Sub-Status" at bounding box center [300, 202] width 143 height 10
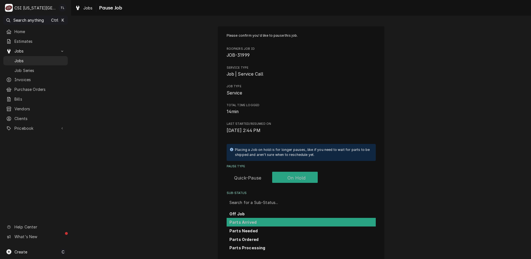
click at [252, 220] on strong "Parts Arrived" at bounding box center [242, 222] width 27 height 5
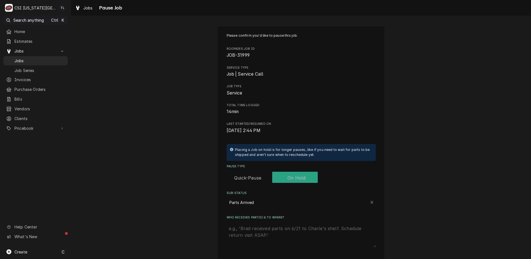
click at [255, 226] on textarea "Who received part(s) & to where?" at bounding box center [300, 235] width 149 height 24
type textarea "x"
type textarea "p"
type textarea "x"
type textarea "pa"
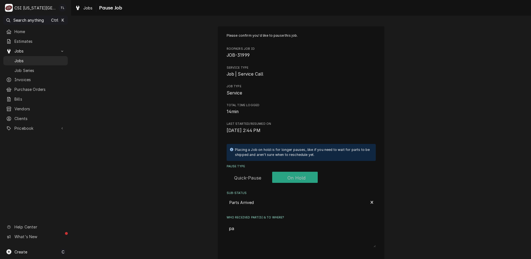
type textarea "x"
type textarea "par"
type textarea "x"
type textarea "part"
type textarea "x"
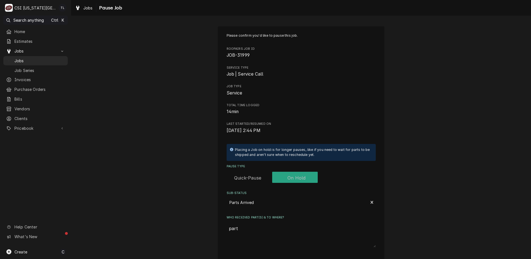
type textarea "part"
type textarea "x"
type textarea "part o"
type textarea "x"
type textarea "part on"
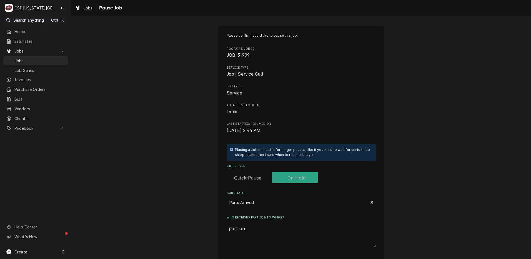
type textarea "x"
type textarea "part on"
type textarea "x"
type textarea "part on s"
type textarea "x"
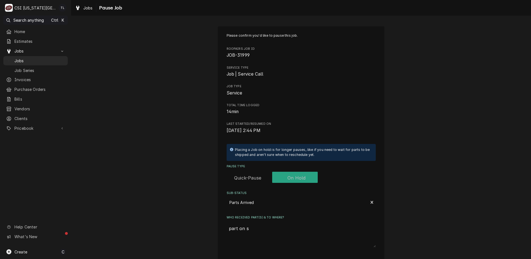
type textarea "part on st"
type textarea "x"
type textarea "part on ste"
type textarea "x"
type textarea "part on stev"
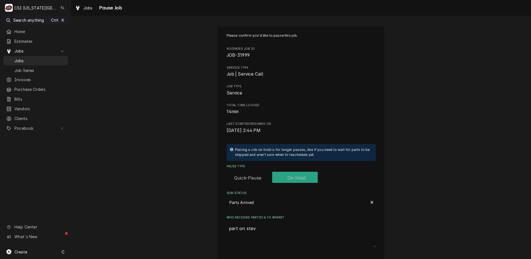
type textarea "x"
type textarea "part on steve"
type textarea "x"
type textarea "part on steve"
type textarea "x"
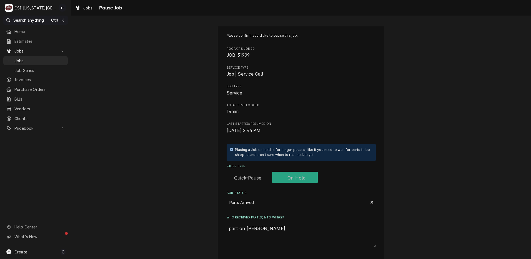
type textarea "part on steve"
type textarea "x"
type textarea "part on steves"
type textarea "x"
type textarea "part on steves"
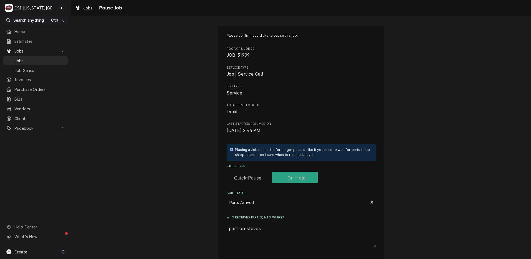
type textarea "x"
type textarea "part on steves s"
type textarea "x"
type textarea "part on steves se"
type textarea "x"
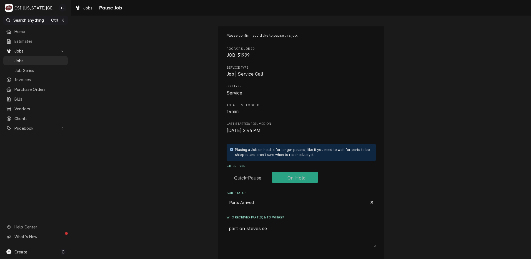
type textarea "part on steves seh"
type textarea "x"
type textarea "part on steves sehf"
type textarea "x"
type textarea "part on steves seh"
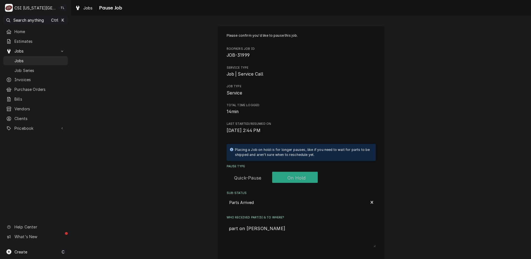
type textarea "x"
type textarea "part on steves se"
type textarea "x"
type textarea "part on steves sel"
type textarea "x"
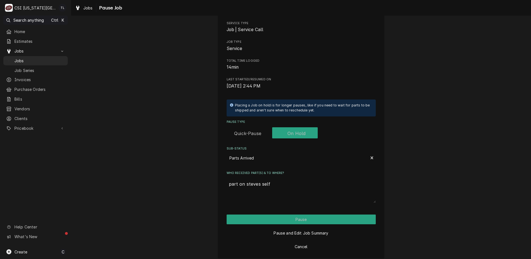
scroll to position [49, 0]
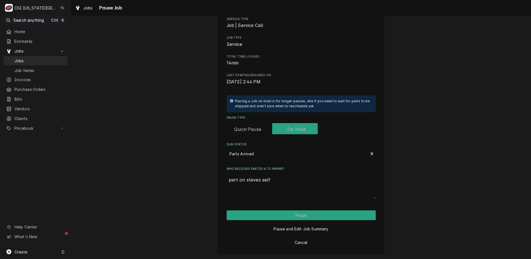
type textarea "part on steves self"
click at [307, 216] on button "Pause" at bounding box center [300, 215] width 149 height 10
type textarea "x"
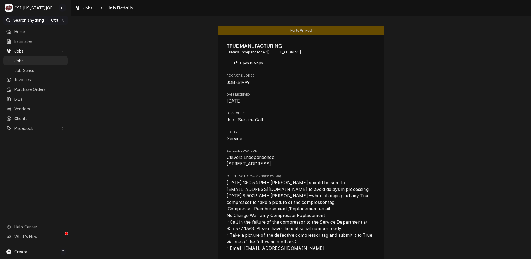
click at [12, 59] on div "Jobs" at bounding box center [35, 61] width 59 height 6
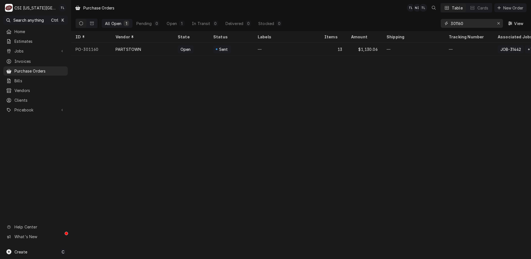
drag, startPoint x: 455, startPoint y: 22, endPoint x: 427, endPoint y: 20, distance: 28.7
click at [427, 20] on div "All Open 1 Pending 0 Open 1 In Transit 0 Delivered 0 Stocked 0 301160 View" at bounding box center [300, 24] width 451 height 16
click at [146, 46] on div "PARTSTOWN" at bounding box center [142, 48] width 62 height 13
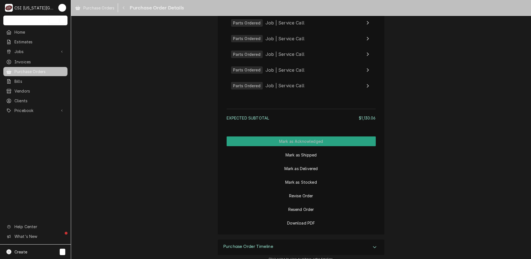
scroll to position [1881, 0]
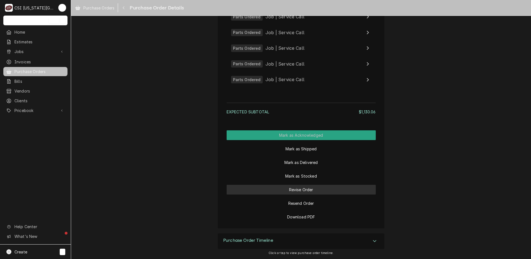
click at [304, 191] on button "Revise Order" at bounding box center [300, 190] width 149 height 10
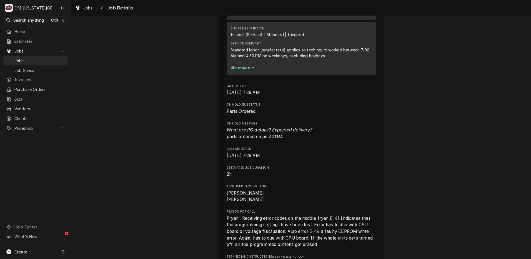
scroll to position [386, 0]
click at [13, 59] on div "Jobs" at bounding box center [35, 61] width 59 height 6
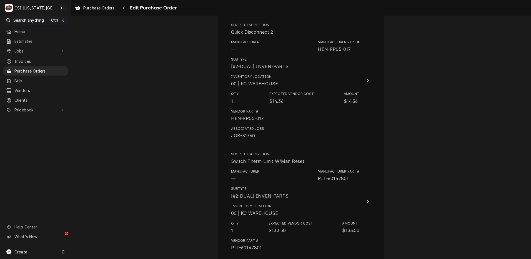
scroll to position [195, 0]
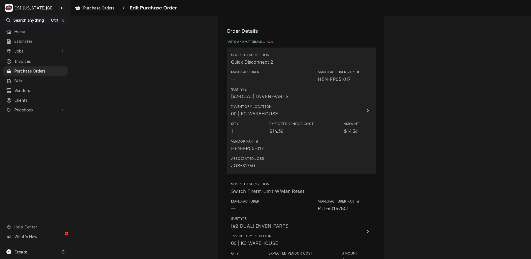
click at [317, 91] on div "Subtype [#2-DUAL] INVEN-PARTS" at bounding box center [295, 93] width 128 height 17
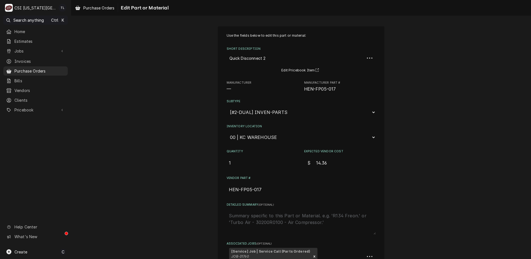
type textarea "x"
click at [260, 138] on select "Choose a location... 00 | KC WAREHOUSE 00 | MAIN WAREHOUSE 01 | BRIAN BREAZIER …" at bounding box center [300, 137] width 149 height 11
select select "2705"
click at [226, 132] on select "Choose a location... 00 | KC WAREHOUSE 00 | MAIN WAREHOUSE 01 | BRIAN BREAZIER …" at bounding box center [300, 137] width 149 height 11
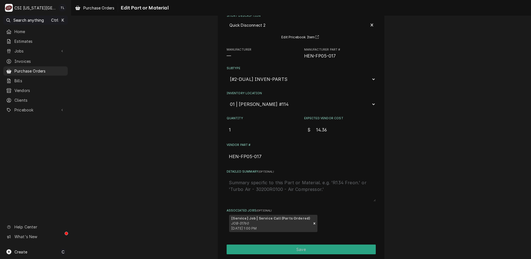
scroll to position [54, 0]
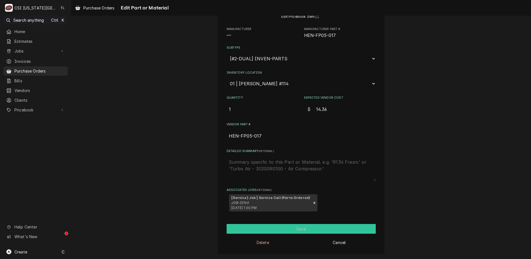
click at [312, 228] on button "Save" at bounding box center [300, 229] width 149 height 10
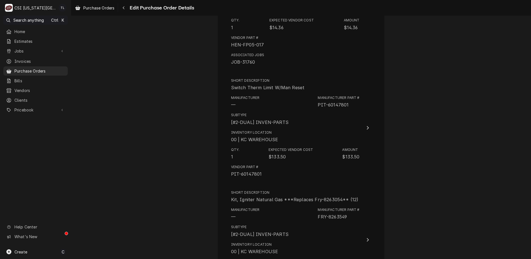
scroll to position [301, 0]
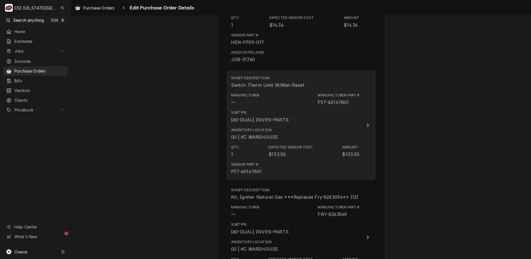
click at [346, 100] on div "PIT-60147801" at bounding box center [332, 102] width 31 height 7
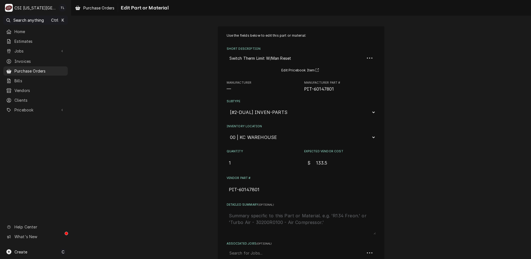
type textarea "x"
drag, startPoint x: 333, startPoint y: 88, endPoint x: 312, endPoint y: 88, distance: 21.6
click at [312, 88] on span "PIT-60147801" at bounding box center [340, 89] width 72 height 7
drag, startPoint x: 312, startPoint y: 88, endPoint x: 315, endPoint y: 88, distance: 3.3
copy span "60147801"
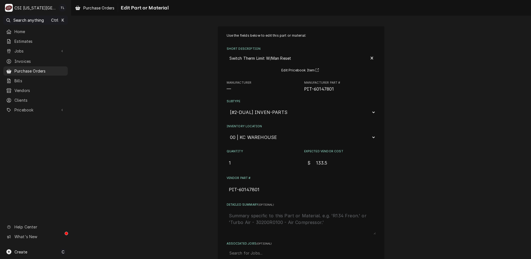
click at [268, 219] on textarea "Detailed Summary ( optional )" at bounding box center [300, 222] width 149 height 24
click at [243, 137] on select "Choose a location... 00 | KC WAREHOUSE 00 | MAIN WAREHOUSE 01 | BRIAN BREAZIER …" at bounding box center [300, 137] width 149 height 11
select select "2772"
click at [226, 132] on select "Choose a location... 00 | KC WAREHOUSE 00 | MAIN WAREHOUSE 01 | BRIAN BREAZIER …" at bounding box center [300, 137] width 149 height 11
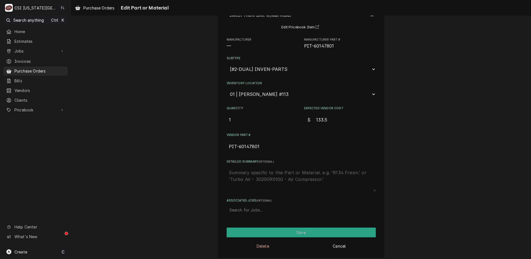
scroll to position [47, 0]
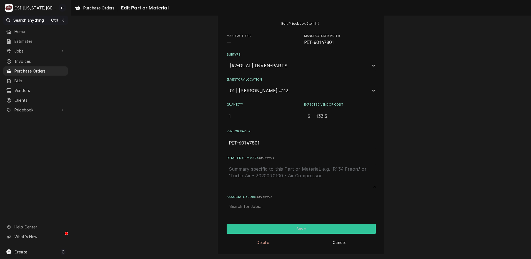
click at [296, 230] on button "Save" at bounding box center [300, 229] width 149 height 10
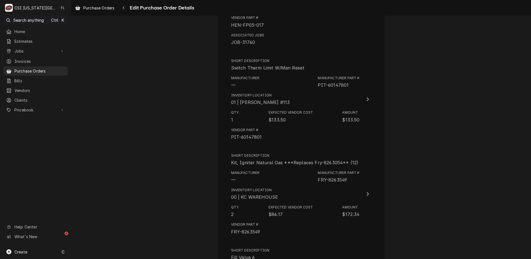
scroll to position [311, 0]
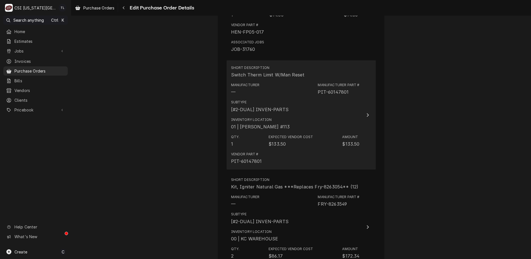
click at [298, 122] on div "Inventory Location 01 | JOSHUA MARSHALL #113" at bounding box center [295, 123] width 128 height 17
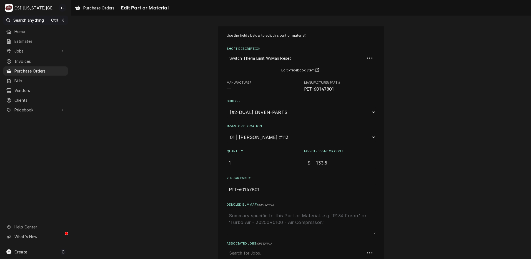
type textarea "x"
click at [274, 218] on textarea "Detailed Summary ( optional )" at bounding box center [300, 222] width 149 height 24
type textarea "r"
type textarea "x"
type textarea "re"
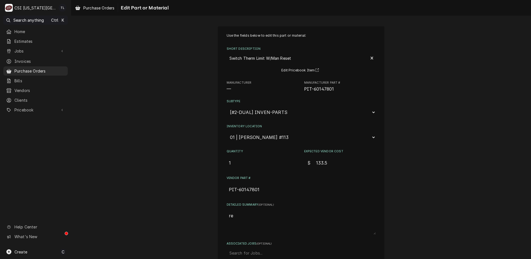
type textarea "x"
type textarea "rep"
type textarea "x"
type textarea "repl"
type textarea "x"
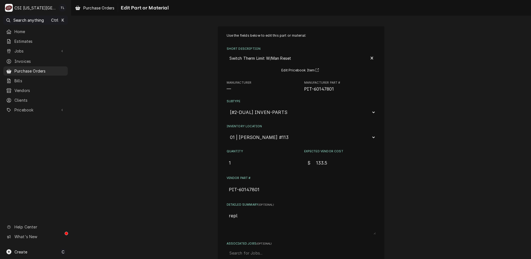
type textarea "repla"
type textarea "x"
type textarea "replac"
type textarea "x"
type textarea "replace"
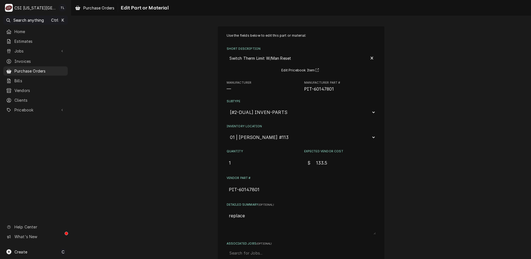
type textarea "x"
type textarea "replacem"
type textarea "x"
type textarea "replaceme"
type textarea "x"
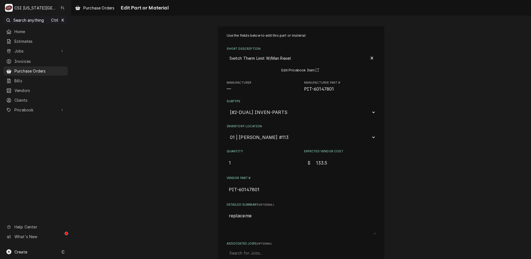
type textarea "replacemen"
type textarea "x"
type textarea "replacement"
type textarea "x"
type textarea "replacement"
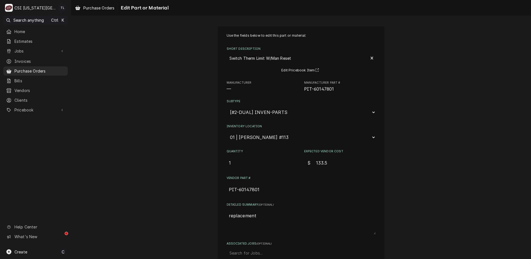
type textarea "x"
type textarea "replacement t"
type textarea "x"
type textarea "replacement tu"
type textarea "x"
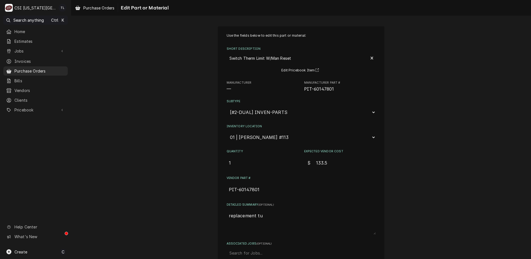
type textarea "replacement tuc"
type textarea "x"
type textarea "replacement tuck"
type textarea "x"
type textarea "replacement tuck"
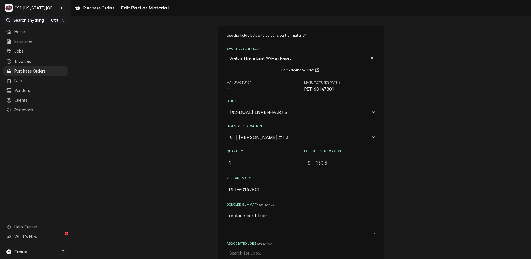
type textarea "x"
type textarea "replacement tuck s"
type textarea "x"
type textarea "replacement tuck st"
type textarea "x"
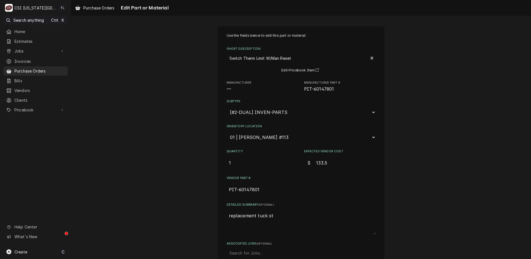
type textarea "replacement tuck sto"
type textarea "x"
type textarea "replacement tuck stoc"
type textarea "x"
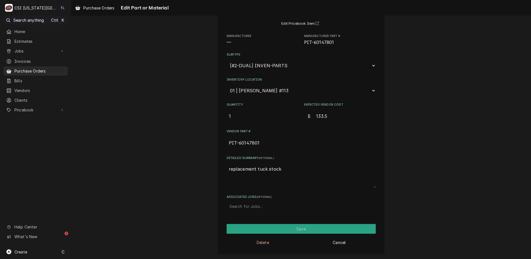
type textarea "replacement tuck stock"
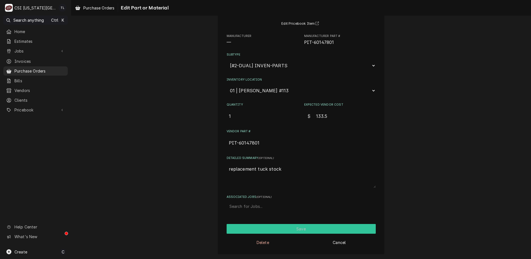
click at [317, 229] on button "Save" at bounding box center [300, 229] width 149 height 10
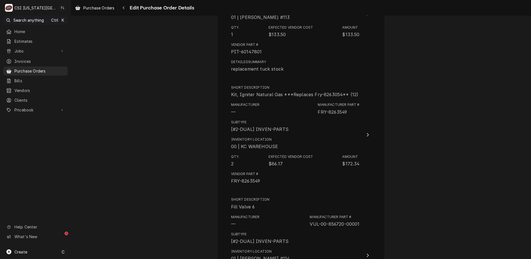
scroll to position [442, 0]
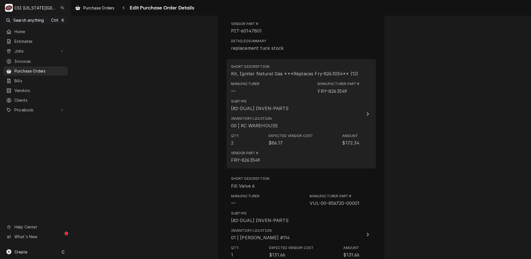
click at [349, 91] on div "Manufacturer Part # FRY-8263549" at bounding box center [338, 87] width 42 height 13
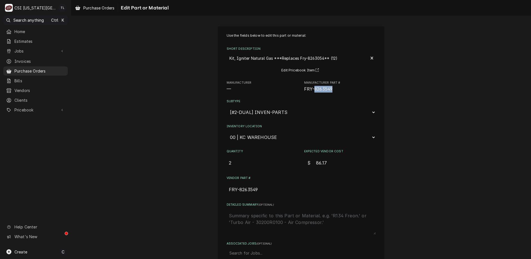
drag, startPoint x: 332, startPoint y: 86, endPoint x: 312, endPoint y: 88, distance: 20.3
click at [312, 88] on span "FRY-8263549" at bounding box center [340, 89] width 72 height 7
drag, startPoint x: 312, startPoint y: 88, endPoint x: 319, endPoint y: 88, distance: 6.7
copy span "8263549"
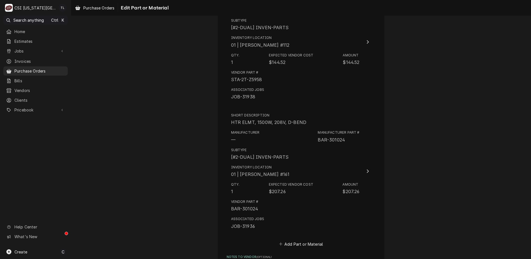
scroll to position [1678, 0]
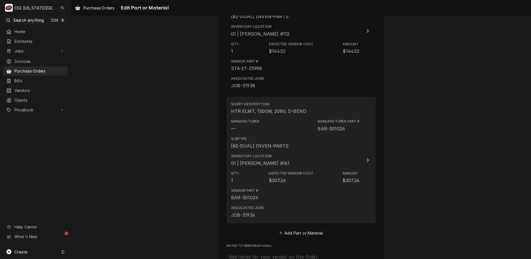
click at [333, 139] on div "Subtype [#2-DUAL] INVEN-PARTS" at bounding box center [295, 142] width 128 height 17
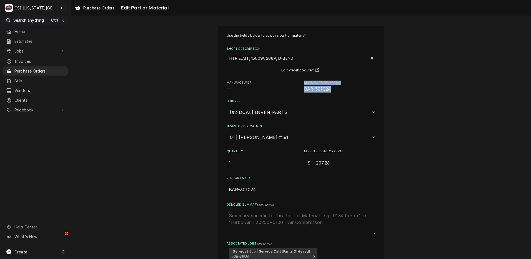
drag, startPoint x: 331, startPoint y: 89, endPoint x: 298, endPoint y: 92, distance: 32.6
click at [298, 92] on div "Manufacturer — Manufacturer Part # BAR-301024" at bounding box center [300, 86] width 149 height 12
drag, startPoint x: 298, startPoint y: 92, endPoint x: 343, endPoint y: 91, distance: 45.0
click at [343, 91] on span "BAR-301024" at bounding box center [340, 89] width 72 height 7
drag, startPoint x: 331, startPoint y: 91, endPoint x: 302, endPoint y: 90, distance: 29.5
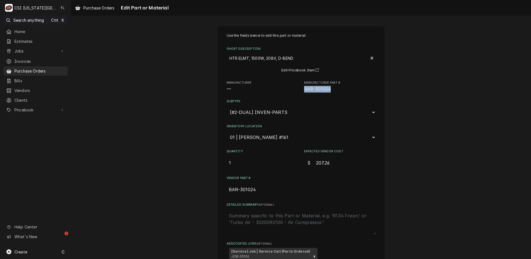
click at [304, 90] on span "BAR-301024" at bounding box center [340, 89] width 72 height 7
drag, startPoint x: 302, startPoint y: 90, endPoint x: 309, endPoint y: 90, distance: 7.2
copy span "BAR-301024"
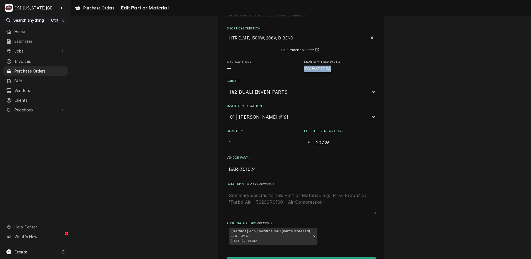
scroll to position [54, 0]
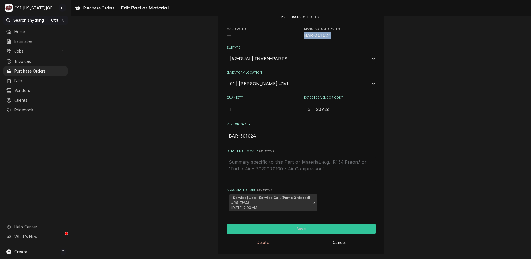
click at [277, 228] on button "Save" at bounding box center [300, 229] width 149 height 10
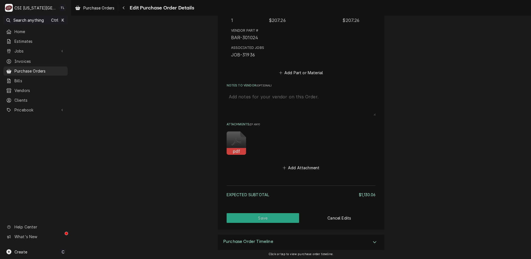
scroll to position [1838, 0]
click at [249, 102] on textarea "Notes to Vendor ( optional )" at bounding box center [300, 103] width 149 height 24
type textarea "x"
type textarea "s"
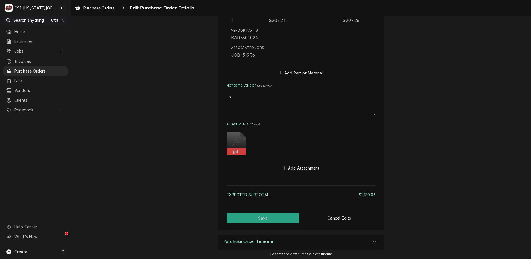
type textarea "x"
type textarea "st"
type textarea "x"
type textarea "sti"
type textarea "x"
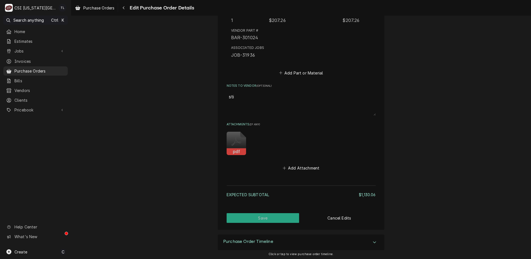
type textarea "stil"
type textarea "x"
type textarea "still"
type textarea "x"
type textarea "still"
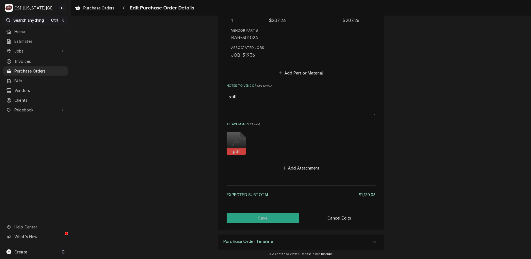
type textarea "x"
type textarea "still w"
type textarea "x"
type textarea "still wa"
type textarea "x"
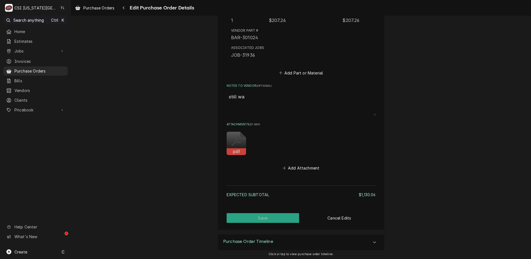
type textarea "still wai"
type textarea "x"
type textarea "still wait"
type textarea "x"
type textarea "still waiti"
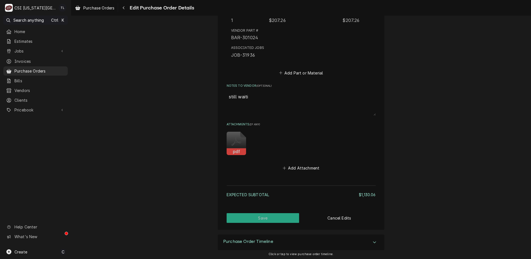
type textarea "x"
type textarea "still waitin"
type textarea "x"
type textarea "still waiting"
type textarea "x"
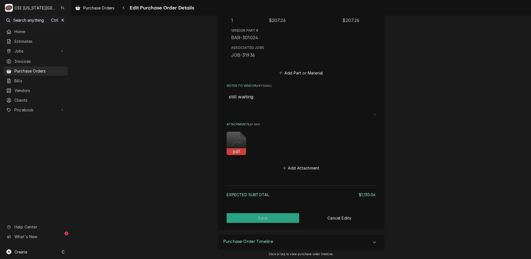
type textarea "still waiting"
type textarea "x"
type textarea "still waiting o"
type textarea "x"
type textarea "still waiting on"
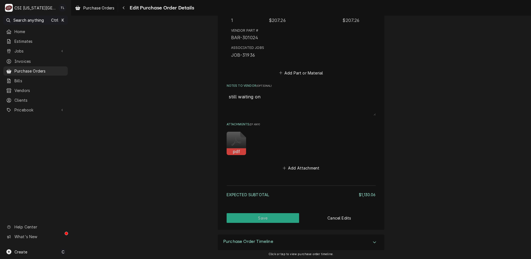
type textarea "x"
type textarea "still waiting on"
paste textarea "BAR-301024"
type textarea "x"
type textarea "still waiting on BAR-301024"
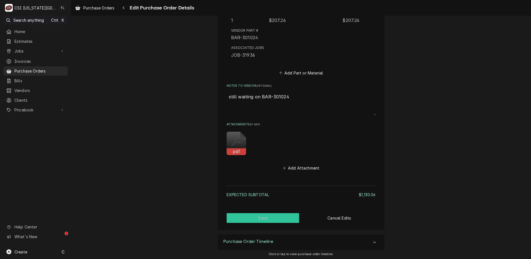
click at [256, 217] on button "Save" at bounding box center [262, 218] width 73 height 10
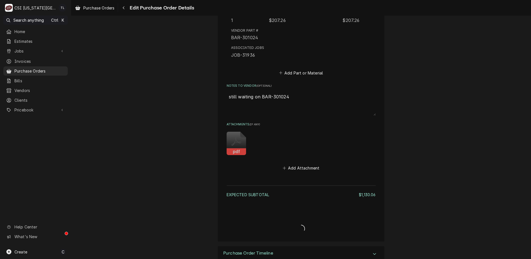
type textarea "x"
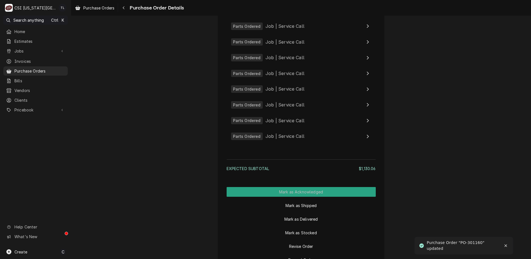
scroll to position [1915, 0]
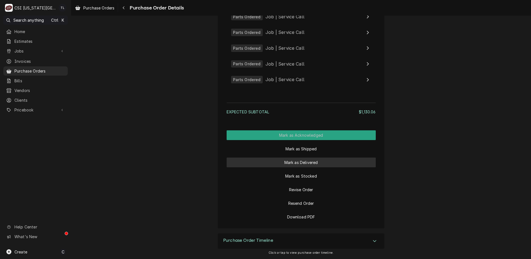
click at [301, 164] on button "Mark as Delivered" at bounding box center [300, 162] width 149 height 10
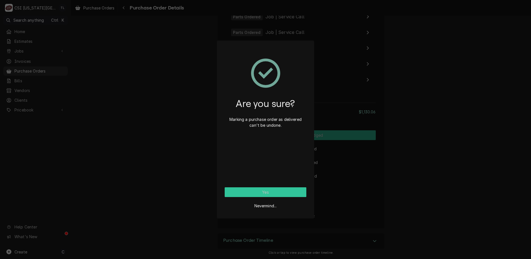
click at [276, 191] on button "Yes" at bounding box center [266, 192] width 82 height 10
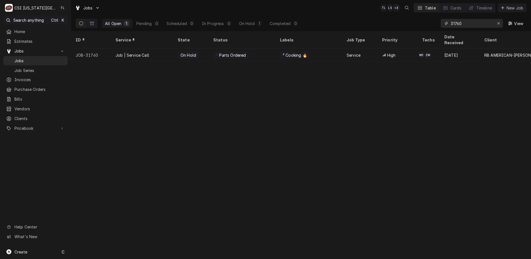
drag, startPoint x: 466, startPoint y: 24, endPoint x: 394, endPoint y: 14, distance: 73.1
click at [410, 18] on div "All Open 1 Pending 0 Scheduled 0 In Progress 0 On Hold 1 Completed 0 31760 View" at bounding box center [300, 24] width 451 height 16
type input "31819"
click at [155, 55] on tr "JOB-31819 Job | Service Call On Hold Parts Ordered ² Cooking 🔥 Service Low MS Z…" at bounding box center [475, 54] width 808 height 13
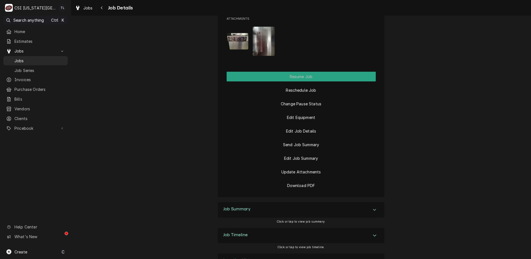
scroll to position [713, 0]
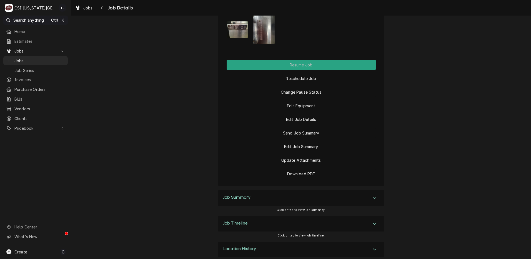
click at [377, 190] on div "Job Summary" at bounding box center [301, 198] width 167 height 16
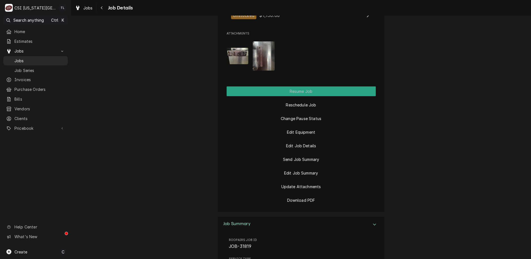
scroll to position [663, 0]
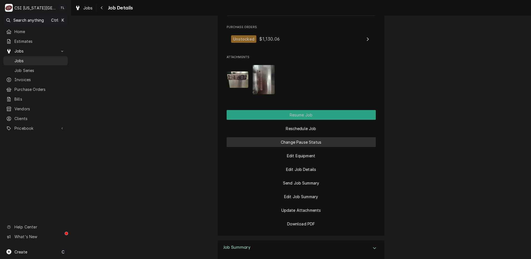
click at [291, 137] on button "Change Pause Status" at bounding box center [300, 142] width 149 height 10
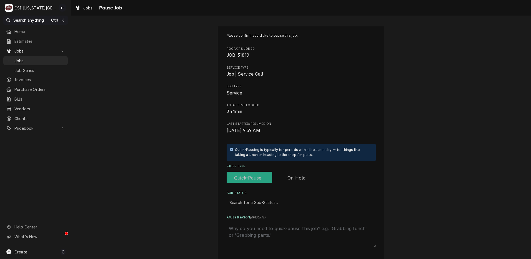
click at [299, 178] on label "Pause Type" at bounding box center [271, 178] width 91 height 12
click at [299, 178] on input "Pause Type" at bounding box center [272, 178] width 87 height 12
checkbox input "true"
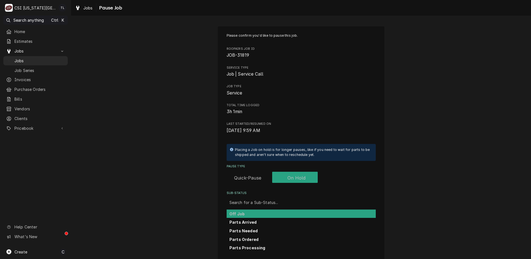
click at [266, 201] on div "Sub-Status" at bounding box center [300, 202] width 143 height 10
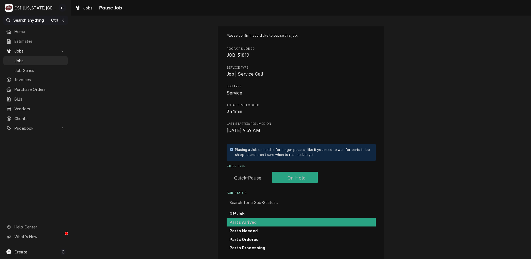
drag, startPoint x: 252, startPoint y: 238, endPoint x: 253, endPoint y: 221, distance: 17.2
click at [253, 221] on div "Off Job Parts Arrived Parts Needed Parts Ordered Parts Processing" at bounding box center [300, 230] width 149 height 42
click at [253, 221] on div "Parts Arrived" at bounding box center [300, 222] width 149 height 9
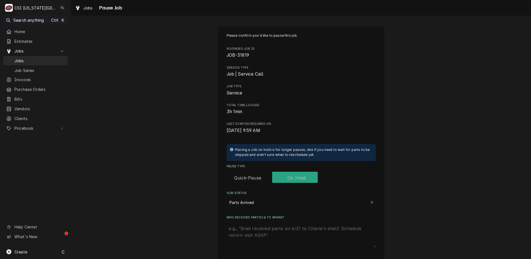
click at [313, 230] on textarea "Who received part(s) & to where?" at bounding box center [300, 235] width 149 height 24
type textarea "x"
type textarea "p"
type textarea "x"
type textarea "pa"
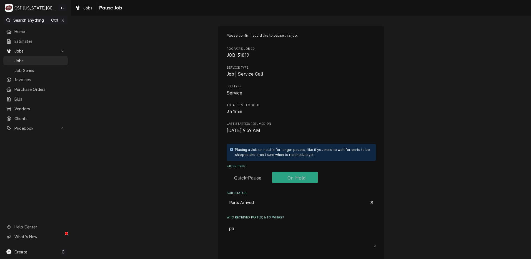
type textarea "x"
type textarea "par"
type textarea "x"
type textarea "part"
type textarea "x"
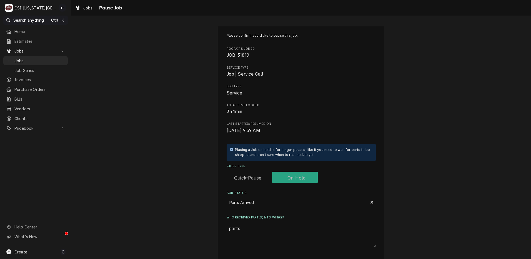
type textarea "parts"
type textarea "x"
type textarea "parts o"
type textarea "x"
type textarea "parts on"
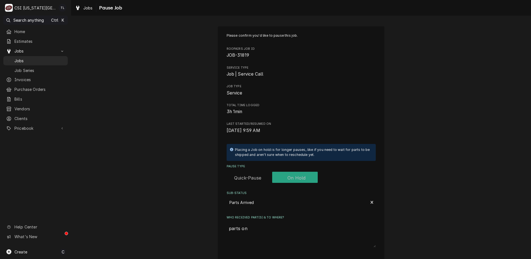
type textarea "x"
type textarea "parts on"
type textarea "x"
type textarea "parts on s"
type textarea "x"
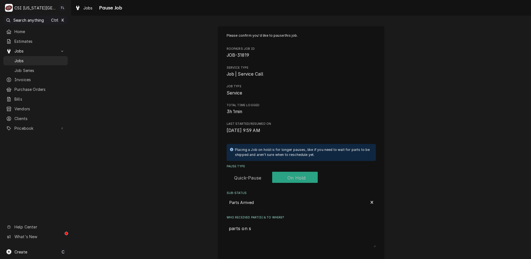
type textarea "parts on su"
type textarea "x"
type textarea "parts on s"
type textarea "x"
type textarea "parts on"
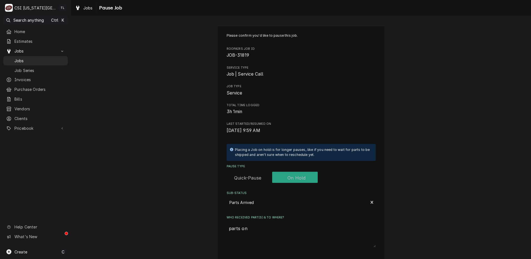
type textarea "x"
type textarea "parts on m"
type textarea "x"
type textarea "parts on mi"
type textarea "x"
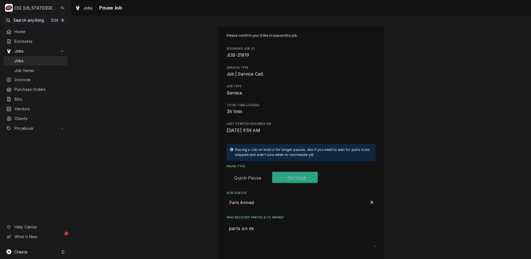
type textarea "parts on mik"
type textarea "x"
type textarea "parts on mike"
type textarea "x"
type textarea "parts on mikes"
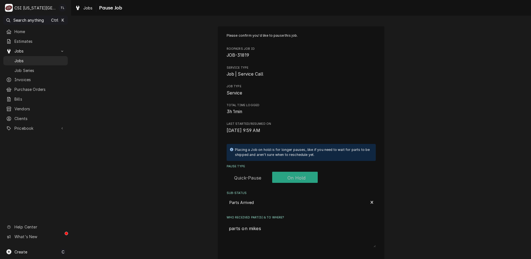
type textarea "x"
type textarea "parts on mikes"
type textarea "x"
type textarea "parts on mikes s"
type textarea "x"
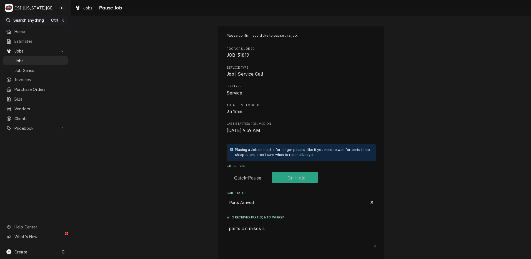
type textarea "parts on mikes sh"
type textarea "x"
type textarea "parts on mikes she"
type textarea "x"
type textarea "parts on mikes shel"
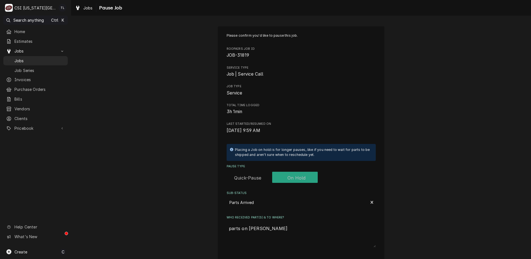
type textarea "x"
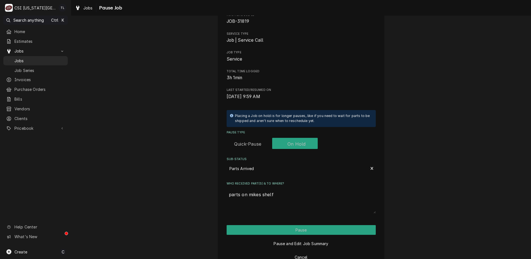
scroll to position [49, 0]
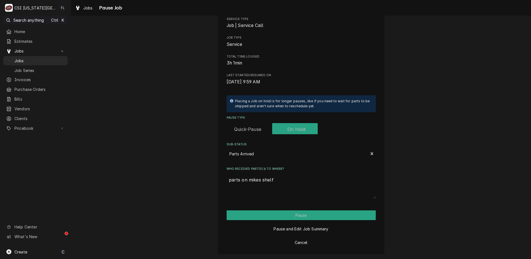
type textarea "parts on mikes shelf"
click at [300, 216] on button "Pause" at bounding box center [300, 215] width 149 height 10
type textarea "x"
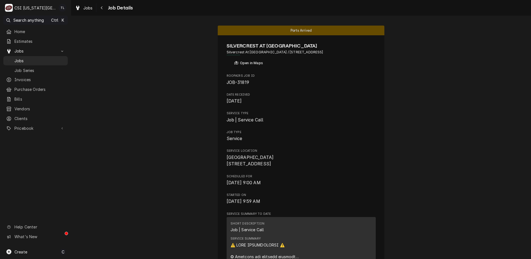
click at [22, 57] on div "Jobs" at bounding box center [35, 60] width 62 height 7
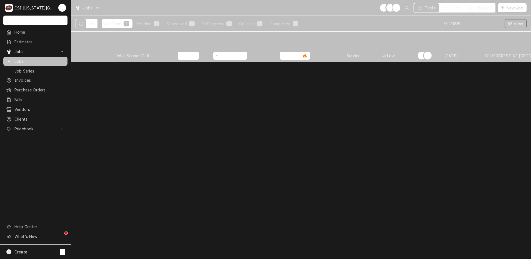
drag, startPoint x: 467, startPoint y: 22, endPoint x: 425, endPoint y: 20, distance: 42.6
click at [425, 20] on div "All Open 1 Pending 0 Scheduled 0 In Progress 0 On Hold 1 Completed 0 31819 View" at bounding box center [300, 24] width 451 height 16
type input "31760"
click at [144, 53] on div "Job | Service Call" at bounding box center [132, 56] width 34 height 6
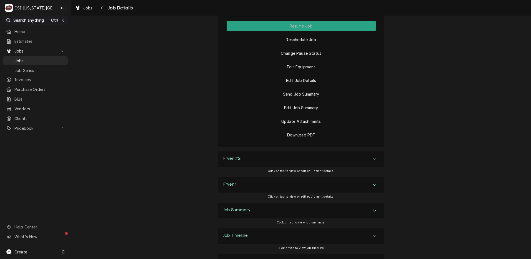
scroll to position [1003, 0]
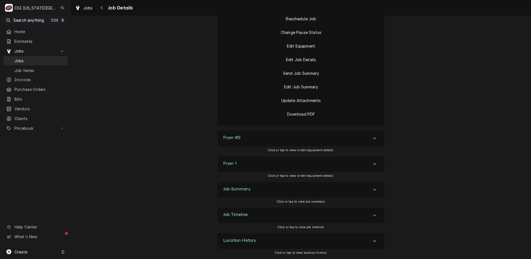
click at [377, 191] on div "Job Summary" at bounding box center [301, 190] width 167 height 16
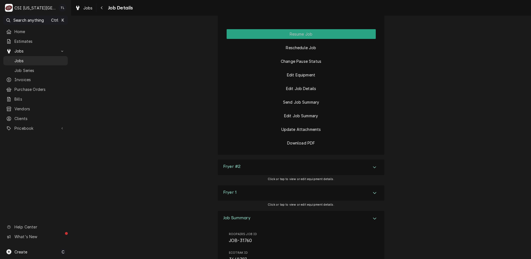
scroll to position [951, 0]
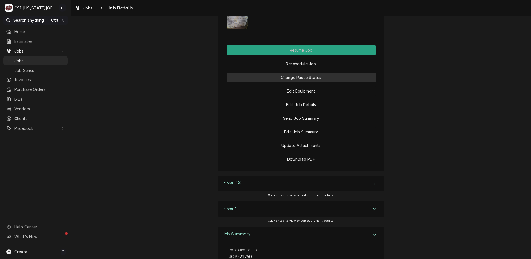
click at [318, 82] on button "Change Pause Status" at bounding box center [300, 77] width 149 height 10
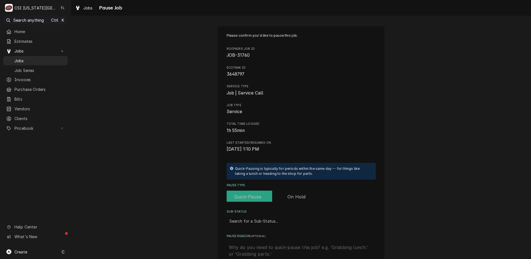
drag, startPoint x: 293, startPoint y: 197, endPoint x: 290, endPoint y: 198, distance: 3.1
click at [293, 197] on label "Pause Type" at bounding box center [271, 196] width 91 height 12
click at [293, 197] on input "Pause Type" at bounding box center [272, 196] width 87 height 12
checkbox input "true"
click at [254, 221] on div "Sub-Status" at bounding box center [300, 221] width 143 height 10
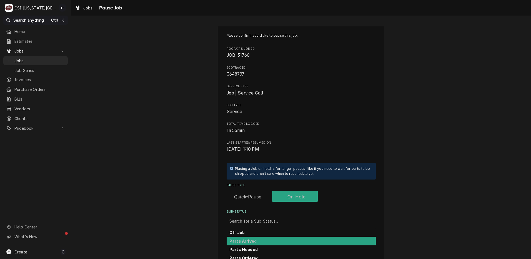
click at [249, 242] on strong "Parts Arrived" at bounding box center [242, 240] width 27 height 5
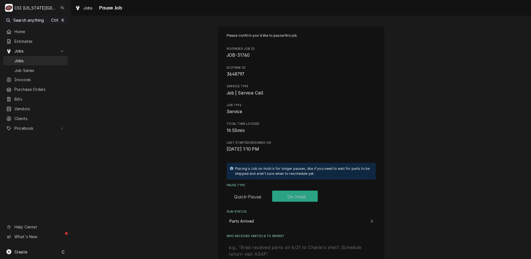
click at [253, 248] on textarea "Who received part(s) & to where?" at bounding box center [300, 253] width 149 height 24
type textarea "x"
type textarea "p"
type textarea "x"
type textarea "pa"
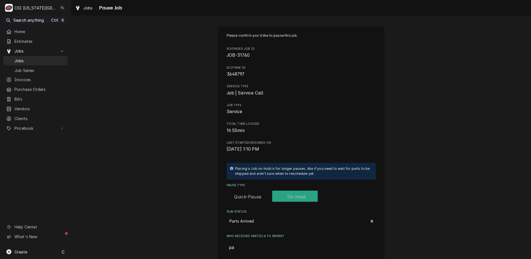
type textarea "x"
type textarea "par"
type textarea "x"
type textarea "part"
type textarea "x"
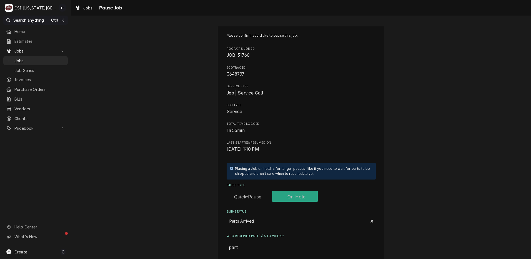
type textarea "part"
type textarea "x"
type textarea "part o"
type textarea "x"
type textarea "part on"
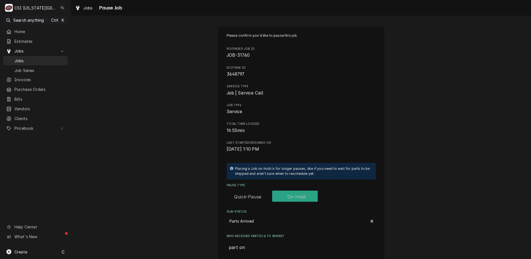
type textarea "x"
type textarea "part on"
type textarea "x"
type textarea "part on p"
type textarea "x"
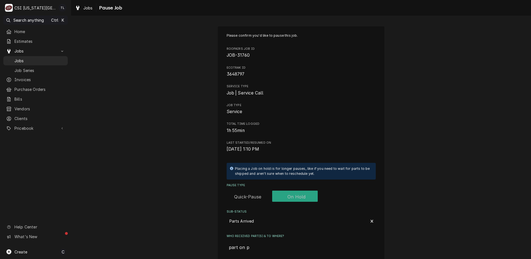
type textarea "part on"
type textarea "x"
type textarea "part on m"
type textarea "x"
type textarea "part on mi"
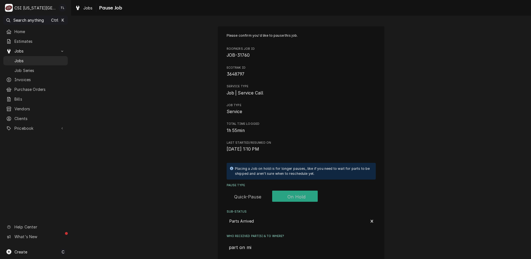
type textarea "x"
type textarea "part on mik"
type textarea "x"
type textarea "part on [PERSON_NAME]"
type textarea "x"
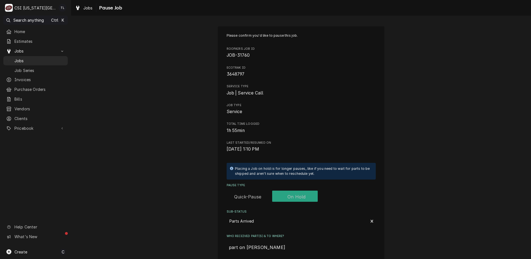
type textarea "part on mikes"
type textarea "x"
type textarea "part on mikes"
type textarea "x"
type textarea "part on mikes s"
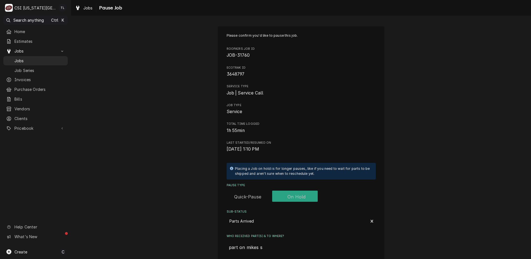
type textarea "x"
type textarea "part on mikes sh"
type textarea "x"
type textarea "part on mikes she"
type textarea "x"
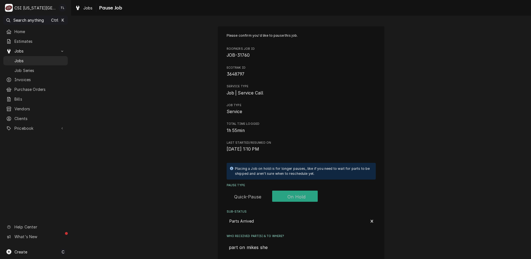
type textarea "part on [PERSON_NAME]"
type textarea "x"
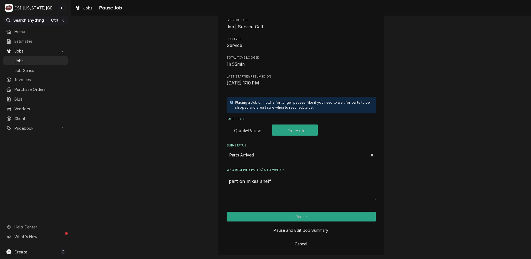
scroll to position [67, 0]
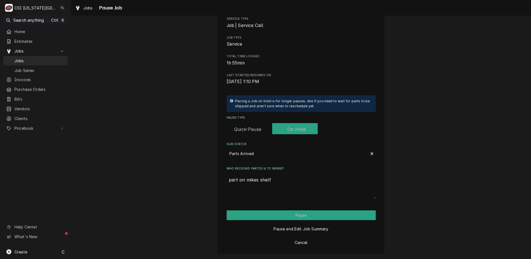
type textarea "part on mikes shelf"
click at [294, 213] on button "Pause" at bounding box center [300, 215] width 149 height 10
type textarea "x"
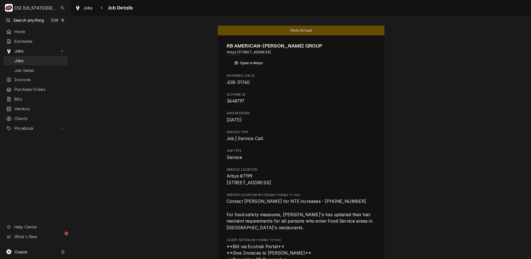
click at [37, 58] on span "Jobs" at bounding box center [39, 61] width 51 height 6
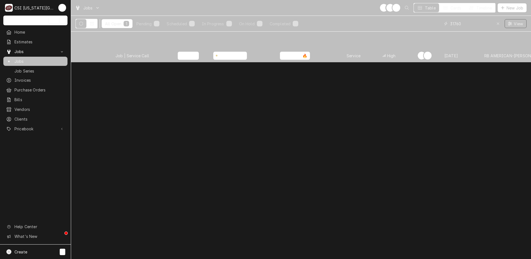
drag, startPoint x: 472, startPoint y: 23, endPoint x: 467, endPoint y: 23, distance: 4.7
click at [467, 23] on input "31760" at bounding box center [471, 23] width 42 height 9
click at [107, 49] on div "JOB-31760" at bounding box center [91, 55] width 40 height 13
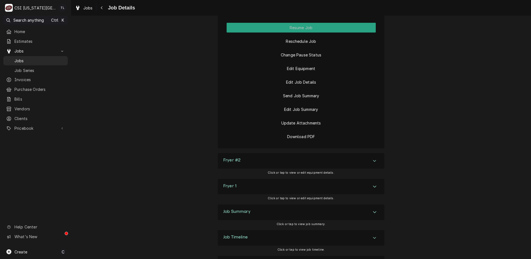
scroll to position [1003, 0]
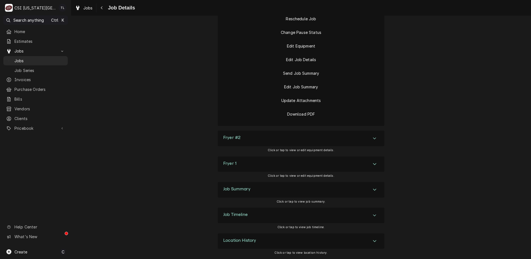
click at [371, 187] on div "Accordion Header" at bounding box center [374, 189] width 8 height 7
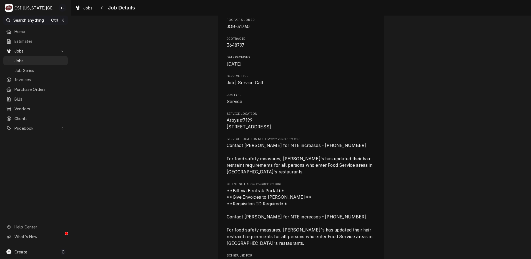
scroll to position [0, 0]
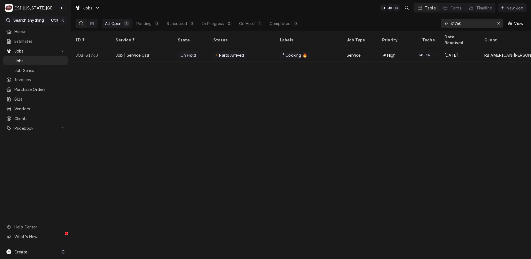
drag, startPoint x: 470, startPoint y: 21, endPoint x: 431, endPoint y: 22, distance: 39.2
click at [431, 22] on div "All Open 1 Pending 0 Scheduled 0 In Progress 0 On Hold 1 Completed 0 31760 View" at bounding box center [300, 24] width 451 height 16
type input "31932"
click at [130, 52] on div "Job | Service Call" at bounding box center [132, 55] width 34 height 6
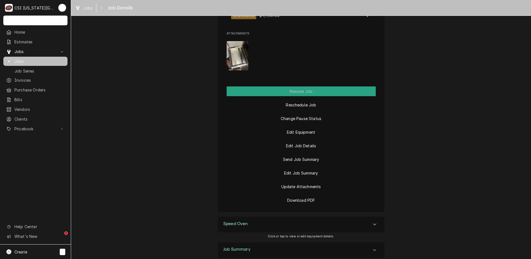
scroll to position [1159, 0]
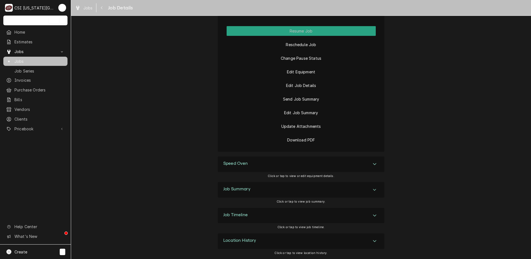
click at [370, 193] on div "Accordion Header" at bounding box center [374, 189] width 8 height 7
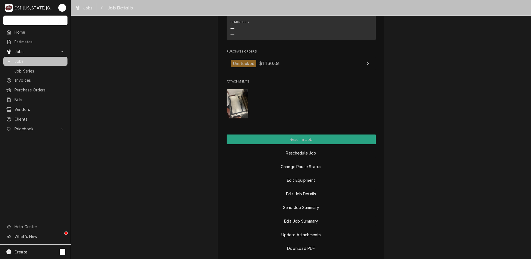
scroll to position [1054, 0]
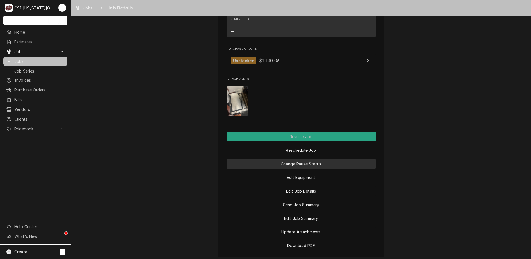
click at [319, 163] on button "Change Pause Status" at bounding box center [300, 164] width 149 height 10
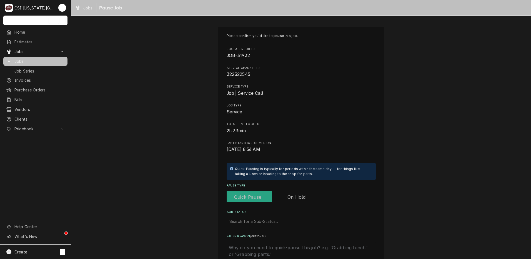
click at [294, 199] on label "Pause Type" at bounding box center [271, 197] width 91 height 12
click at [294, 199] on input "Pause Type" at bounding box center [272, 197] width 87 height 12
checkbox input "true"
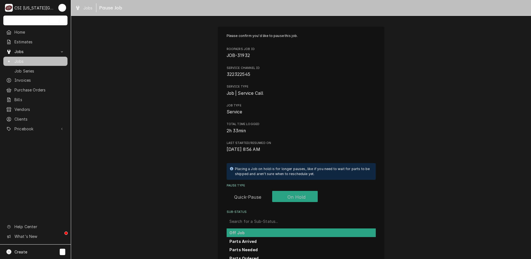
click at [264, 221] on div "Sub-Status" at bounding box center [300, 221] width 143 height 10
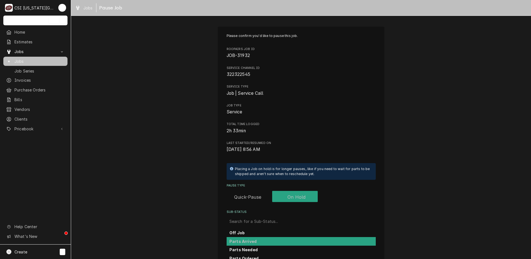
click at [253, 240] on div "Parts Arrived" at bounding box center [300, 241] width 149 height 9
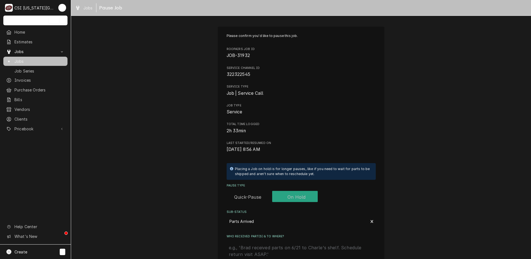
click at [263, 245] on textarea "Who received part(s) & to where?" at bounding box center [300, 254] width 149 height 24
type textarea "x"
type textarea "p"
type textarea "x"
type textarea "pa"
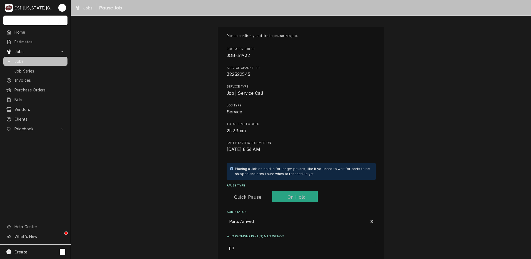
type textarea "x"
type textarea "par"
type textarea "x"
type textarea "part"
type textarea "x"
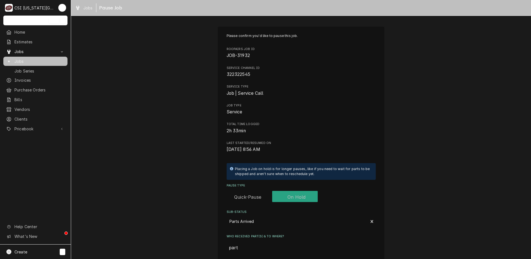
type textarea "parts"
type textarea "x"
type textarea "parts"
type textarea "x"
type textarea "parts o"
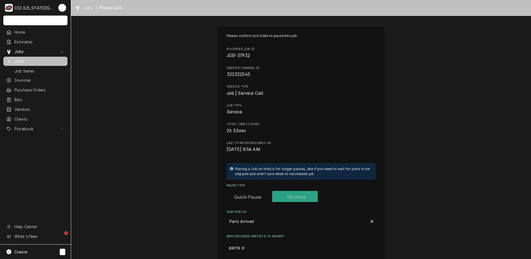
type textarea "x"
type textarea "parts on"
type textarea "x"
type textarea "parts on"
type textarea "x"
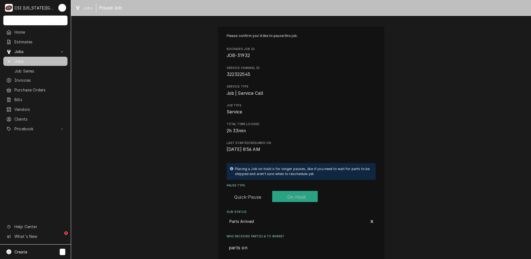
type textarea "parts on m"
type textarea "x"
type textarea "parts on mi"
type textarea "x"
type textarea "parts on mik"
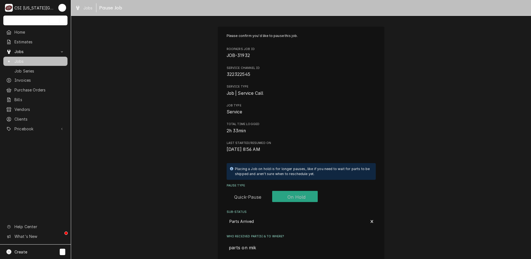
type textarea "x"
type textarea "parts on mike"
type textarea "x"
type textarea "parts on mikes"
type textarea "x"
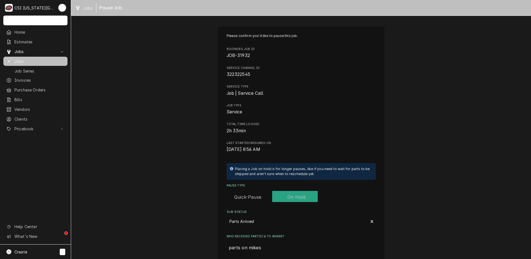
type textarea "parts on mikes"
type textarea "x"
type textarea "parts on mikes s"
type textarea "x"
type textarea "parts on mikes sh"
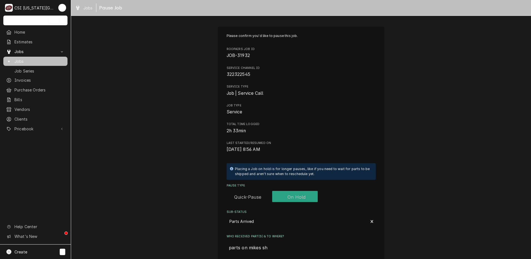
type textarea "x"
type textarea "parts on mikes she"
type textarea "x"
type textarea "parts on mikes shel"
type textarea "x"
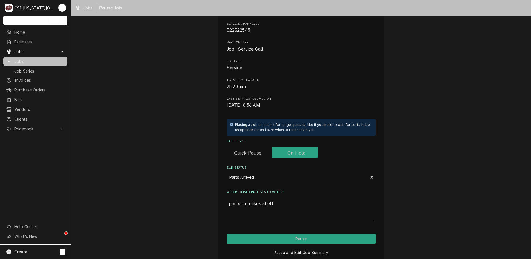
scroll to position [45, 0]
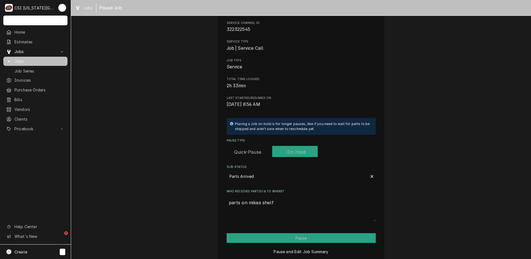
type textarea "parts on mikes shelf"
click at [325, 236] on button "Pause" at bounding box center [300, 238] width 149 height 10
type textarea "x"
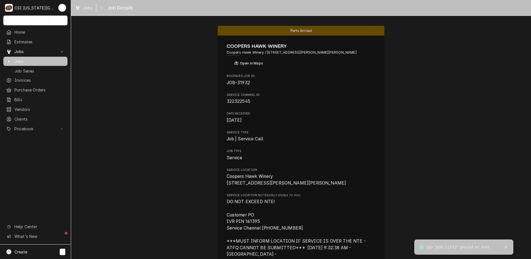
click at [32, 59] on span "Jobs" at bounding box center [39, 61] width 50 height 6
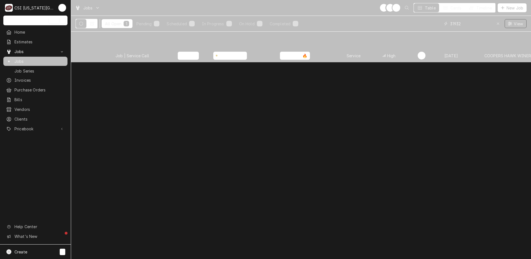
drag, startPoint x: 468, startPoint y: 23, endPoint x: 410, endPoint y: 22, distance: 58.6
click at [410, 22] on div "All Open 1 Pending 0 Scheduled 0 In Progress 0 On Hold 1 Completed 0 31932 View" at bounding box center [300, 24] width 451 height 16
type input "31442"
click at [129, 53] on div "Job | Service Call" at bounding box center [132, 56] width 34 height 6
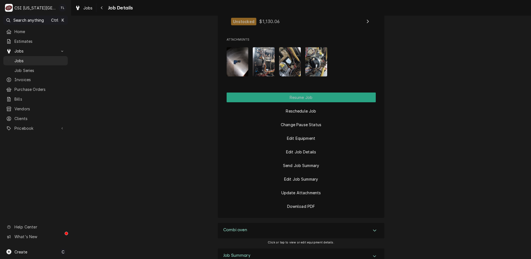
scroll to position [1150, 0]
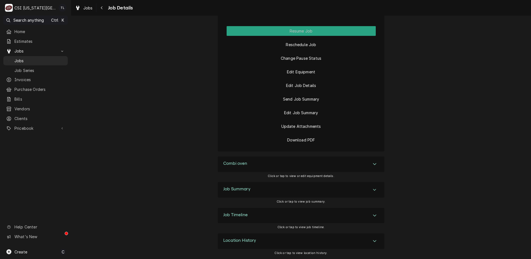
click at [373, 191] on icon "Accordion Header" at bounding box center [374, 189] width 4 height 4
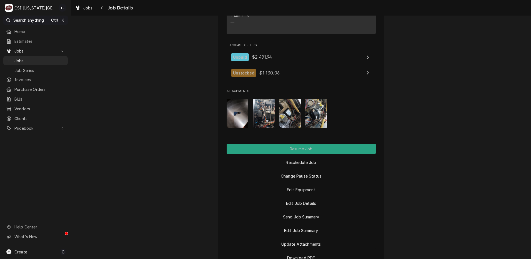
scroll to position [1045, 0]
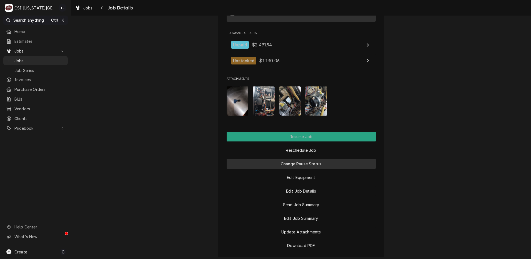
click at [308, 164] on button "Change Pause Status" at bounding box center [300, 164] width 149 height 10
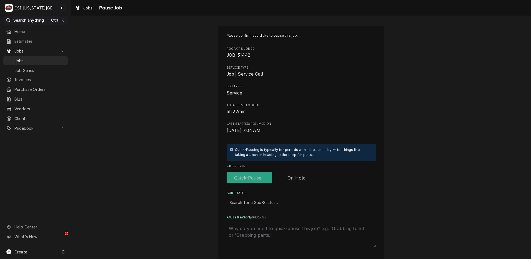
click at [290, 179] on label "Pause Type" at bounding box center [271, 178] width 91 height 12
click at [290, 179] on input "Pause Type" at bounding box center [272, 178] width 87 height 12
checkbox input "true"
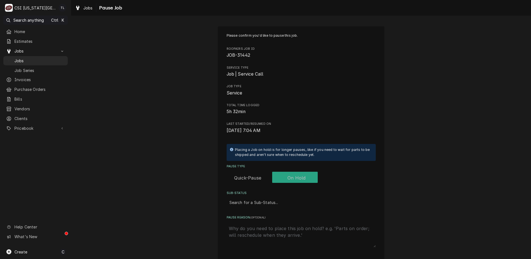
click at [264, 203] on div "Sub-Status" at bounding box center [300, 202] width 143 height 10
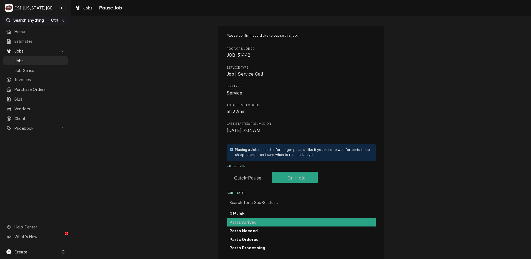
click at [253, 221] on div "Parts Arrived" at bounding box center [300, 222] width 149 height 9
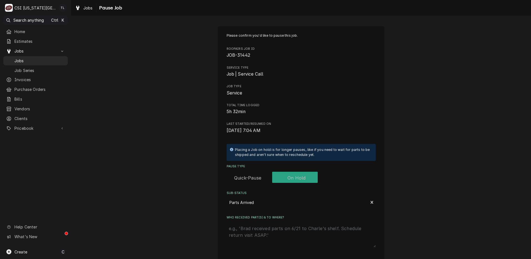
drag, startPoint x: 250, startPoint y: 230, endPoint x: 254, endPoint y: 230, distance: 3.6
click at [253, 230] on textarea "Who received part(s) & to where?" at bounding box center [300, 235] width 149 height 24
type textarea "x"
type textarea "p"
type textarea "x"
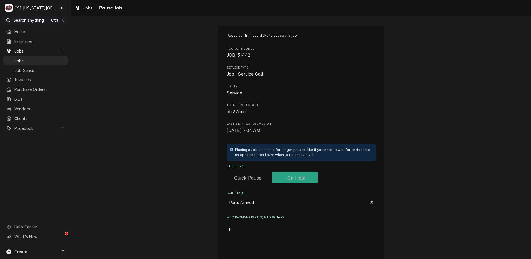
type textarea "pa"
type textarea "x"
type textarea "par"
type textarea "x"
type textarea "part"
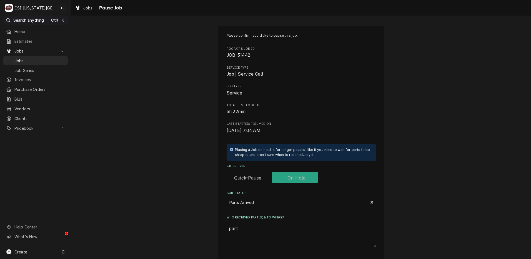
type textarea "x"
type textarea "part"
type textarea "x"
type textarea "part o"
type textarea "x"
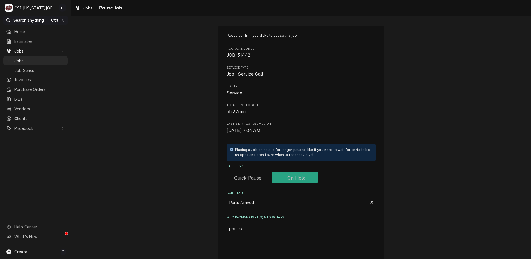
type textarea "part on"
type textarea "x"
type textarea "part on"
type textarea "x"
type textarea "part on j"
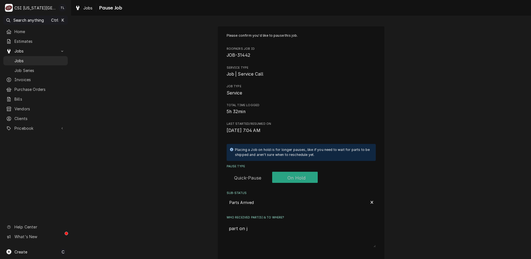
type textarea "x"
type textarea "part on ji"
type textarea "x"
type textarea "part on jim"
type textarea "x"
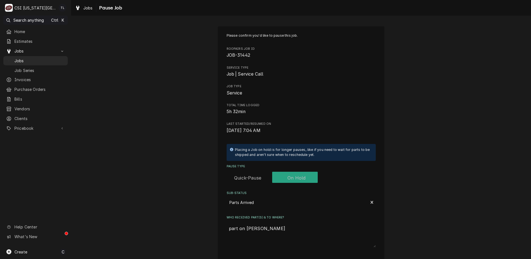
type textarea "part on jimm"
type textarea "x"
type textarea "part on jimmy"
type textarea "x"
type textarea "part on jimmys"
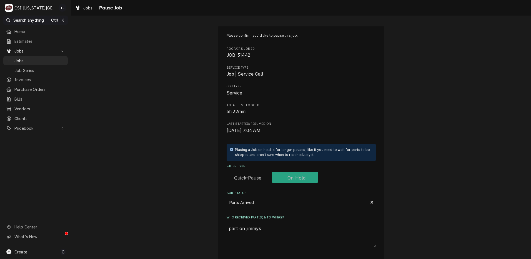
type textarea "x"
type textarea "part on jimmys"
type textarea "x"
type textarea "part on jimmys s"
type textarea "x"
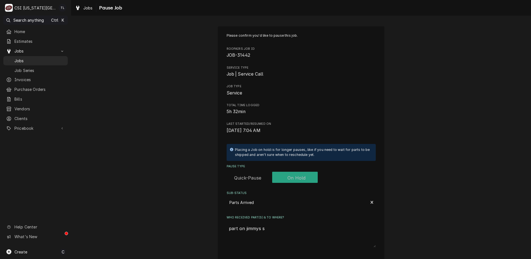
type textarea "part on jimmys sh"
type textarea "x"
type textarea "part on jimmys she"
type textarea "x"
type textarea "part on jimmys shel"
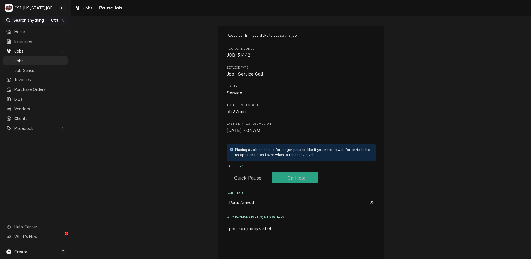
type textarea "x"
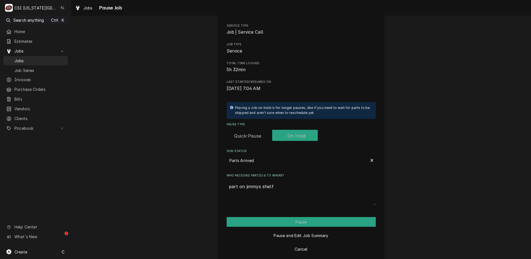
scroll to position [49, 0]
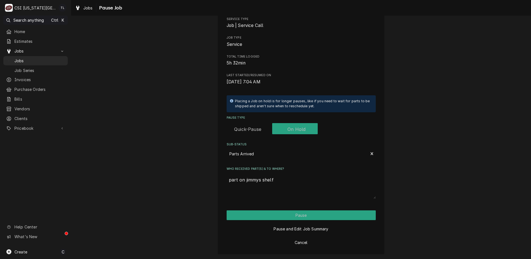
type textarea "part on jimmys shelf"
click at [329, 218] on button "Pause" at bounding box center [300, 215] width 149 height 10
type textarea "x"
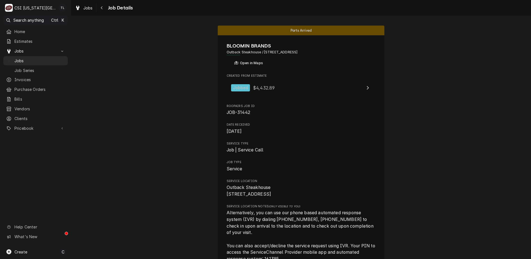
click at [21, 61] on span "Jobs" at bounding box center [39, 61] width 51 height 6
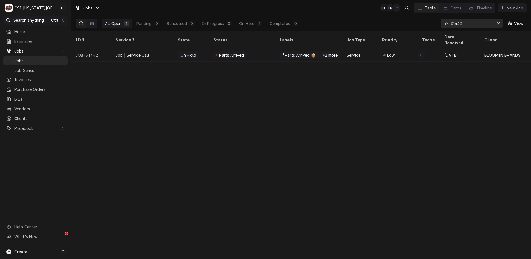
drag, startPoint x: 466, startPoint y: 22, endPoint x: 354, endPoint y: 5, distance: 113.7
click at [357, 6] on div "Jobs TL LS + 2 Table Cards Timeline New Job All Open 1 Pending 0 Scheduled 0 In…" at bounding box center [301, 15] width 460 height 31
type input "3"
drag, startPoint x: 465, startPoint y: 22, endPoint x: 435, endPoint y: 22, distance: 30.3
click at [437, 22] on div "All Open 1 Pending 0 Scheduled 0 In Progress 0 On Hold 1 Completed 0 1931 View" at bounding box center [300, 24] width 451 height 16
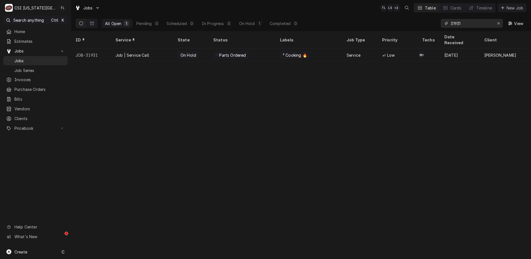
type input "31931"
click at [137, 52] on div "Job | Service Call" at bounding box center [132, 55] width 34 height 6
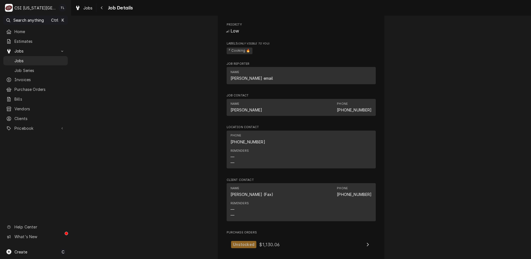
scroll to position [893, 0]
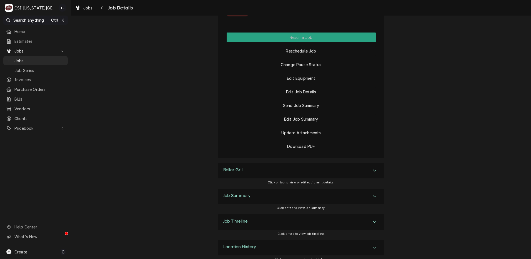
click at [364, 188] on div "Job Summary" at bounding box center [301, 196] width 167 height 16
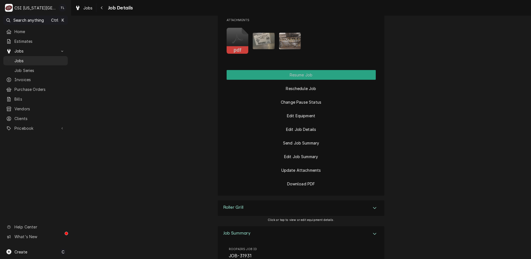
scroll to position [835, 0]
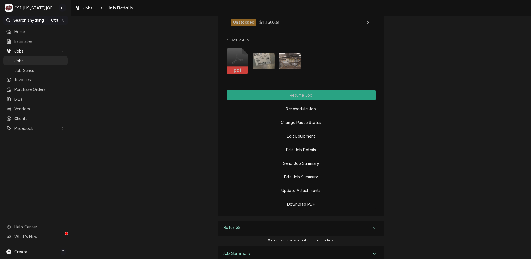
drag, startPoint x: 304, startPoint y: 110, endPoint x: 304, endPoint y: 113, distance: 2.8
click at [304, 114] on div "Change Pause Status" at bounding box center [300, 121] width 149 height 14
click at [303, 117] on button "Change Pause Status" at bounding box center [300, 122] width 149 height 10
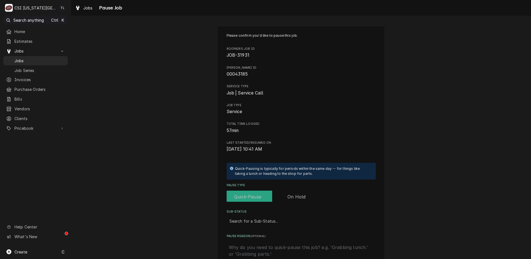
click at [299, 197] on label "Pause Type" at bounding box center [271, 196] width 91 height 12
click at [299, 197] on input "Pause Type" at bounding box center [272, 196] width 87 height 12
checkbox input "true"
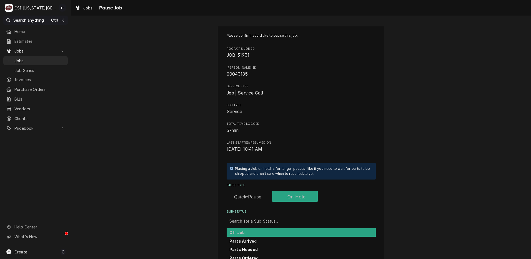
click at [266, 224] on div "Sub-Status" at bounding box center [300, 221] width 143 height 10
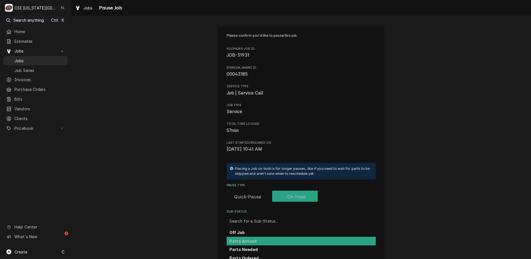
click at [254, 238] on div "Parts Arrived" at bounding box center [300, 240] width 149 height 9
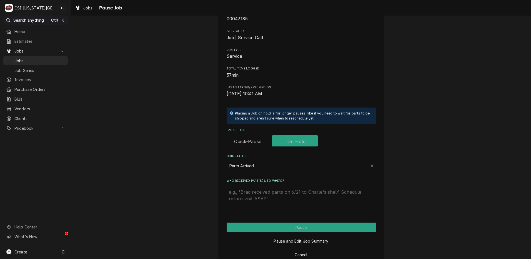
scroll to position [56, 0]
click at [295, 195] on textarea "Who received part(s) & to where?" at bounding box center [300, 198] width 149 height 24
type textarea "x"
type textarea "p"
type textarea "x"
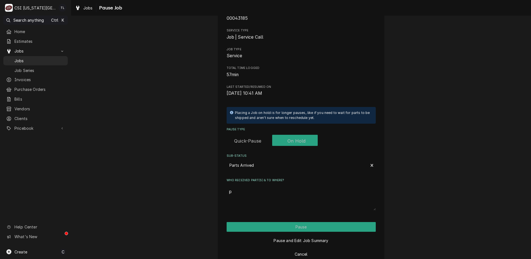
type textarea "pa"
type textarea "x"
type textarea "par"
type textarea "x"
type textarea "part"
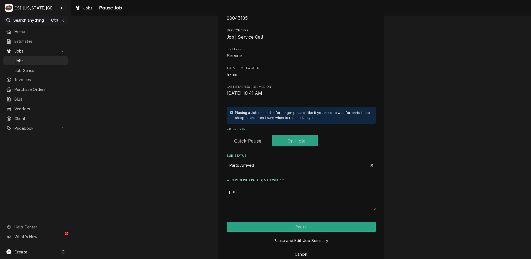
type textarea "x"
type textarea "parts"
type textarea "x"
type textarea "parts"
type textarea "x"
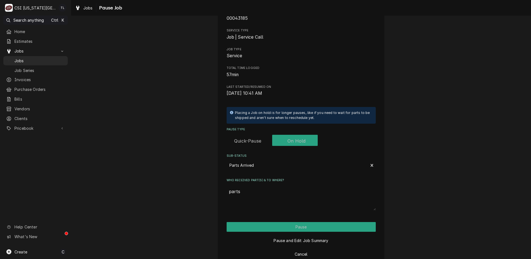
type textarea "parts o"
type textarea "x"
type textarea "parts on"
type textarea "x"
type textarea "parts on"
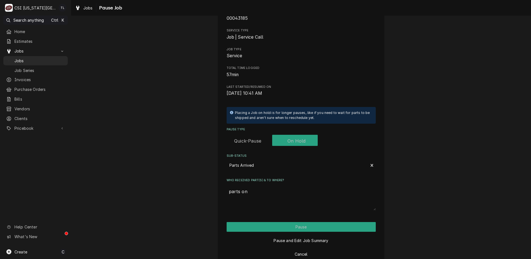
type textarea "x"
type textarea "parts on h"
type textarea "x"
type textarea "parts on ha"
type textarea "x"
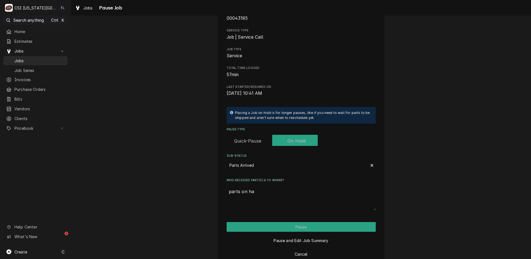
type textarea "parts on haw"
type textarea "x"
type textarea "parts on hawk"
type textarea "x"
type textarea "parts on hawki"
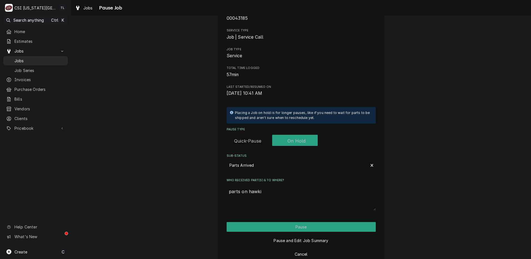
type textarea "x"
type textarea "parts on hawkin"
type textarea "x"
type textarea "parts on [PERSON_NAME]"
type textarea "x"
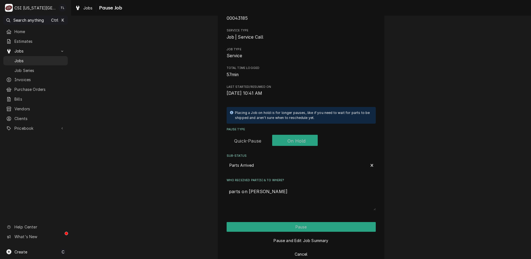
type textarea "parts on [PERSON_NAME]"
type textarea "x"
type textarea "parts on [PERSON_NAME] s"
type textarea "x"
type textarea "parts on [PERSON_NAME]"
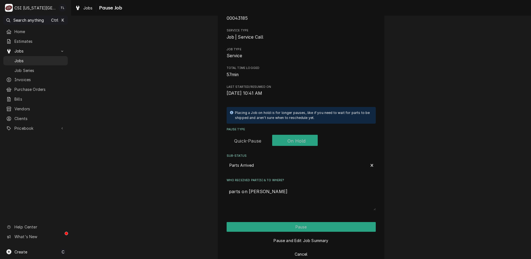
type textarea "x"
type textarea "parts on [PERSON_NAME] she"
type textarea "x"
type textarea "parts on [PERSON_NAME]"
type textarea "x"
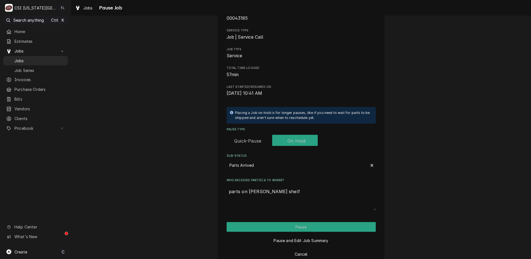
type textarea "parts on [PERSON_NAME] shelf"
click at [297, 229] on button "Pause" at bounding box center [300, 227] width 149 height 10
type textarea "x"
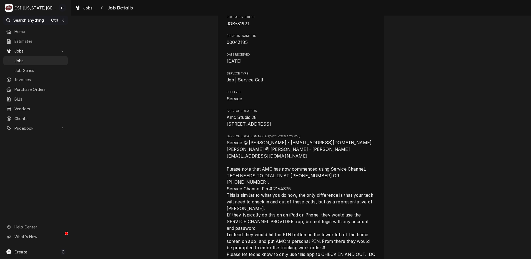
scroll to position [44, 0]
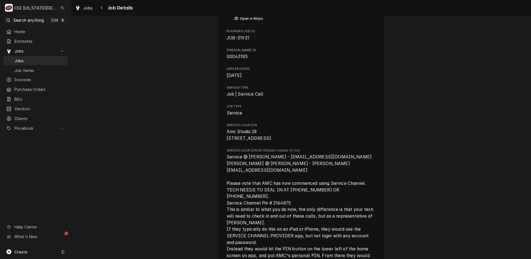
click at [44, 61] on span "Jobs" at bounding box center [39, 61] width 51 height 6
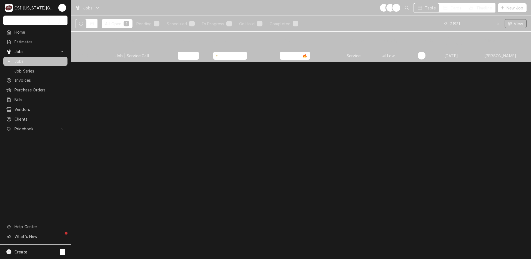
drag, startPoint x: 414, startPoint y: 21, endPoint x: 364, endPoint y: 12, distance: 50.8
click at [364, 12] on div "Jobs TL NI + 4 Table Cards Timeline New Job All Open 1 Pending 0 Scheduled 0 In…" at bounding box center [301, 16] width 460 height 32
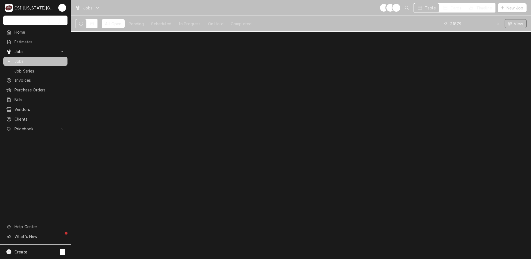
type input "31879"
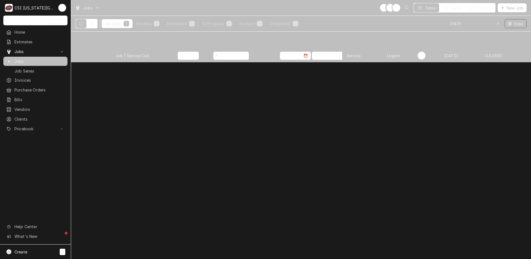
click at [160, 53] on div "Job | Service Call" at bounding box center [142, 55] width 62 height 13
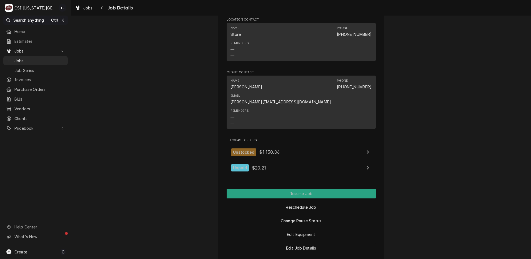
scroll to position [637, 0]
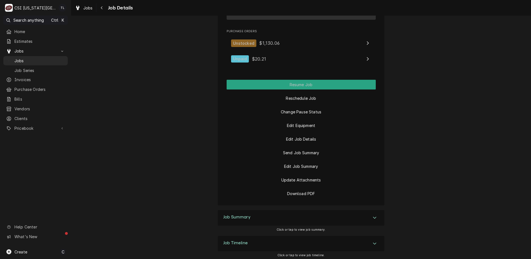
click at [374, 216] on icon "Accordion Header" at bounding box center [374, 217] width 3 height 2
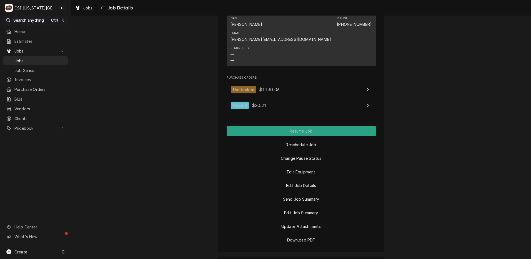
scroll to position [560, 0]
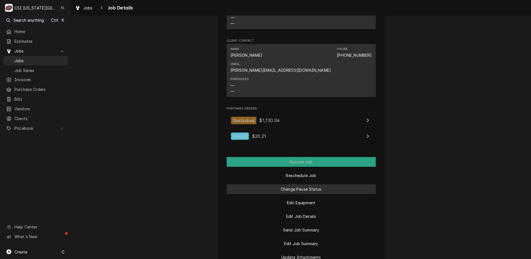
click at [298, 184] on button "Change Pause Status" at bounding box center [300, 189] width 149 height 10
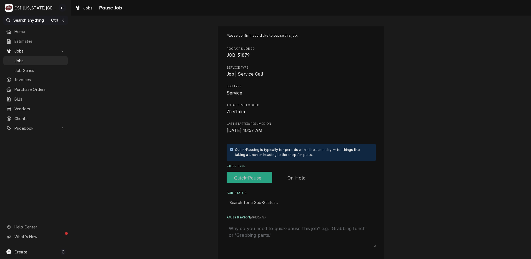
click at [289, 175] on label "Pause Type" at bounding box center [271, 178] width 91 height 12
click at [289, 175] on input "Pause Type" at bounding box center [272, 178] width 87 height 12
checkbox input "true"
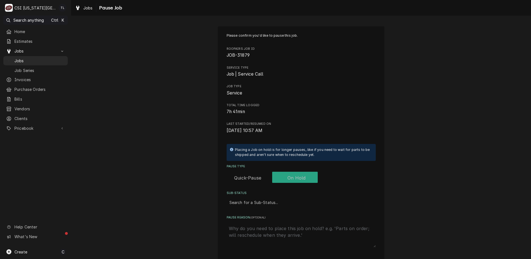
click at [272, 199] on div "Sub-Status" at bounding box center [300, 202] width 143 height 10
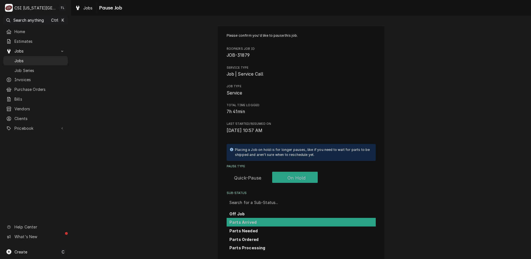
click at [262, 223] on div "Parts Arrived" at bounding box center [300, 222] width 149 height 9
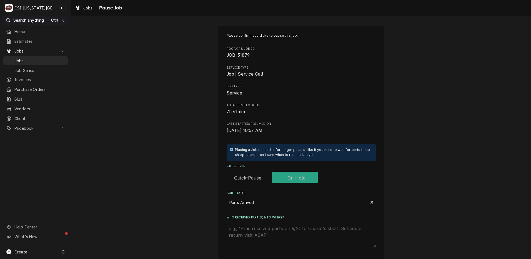
click at [263, 225] on textarea "Who received part(s) & to where?" at bounding box center [300, 235] width 149 height 24
type textarea "x"
type textarea "p"
type textarea "x"
type textarea "pa"
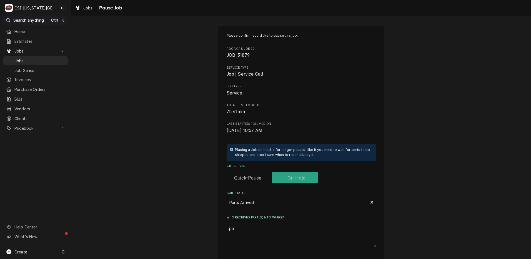
type textarea "x"
type textarea "par"
type textarea "x"
type textarea "part"
type textarea "x"
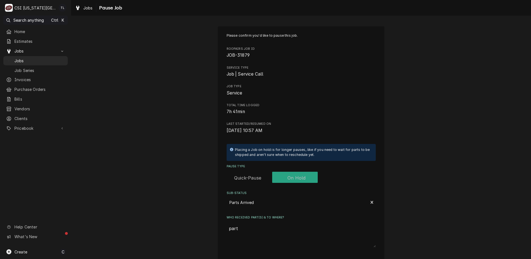
type textarea "part"
type textarea "x"
type textarea "part o"
type textarea "x"
type textarea "part on"
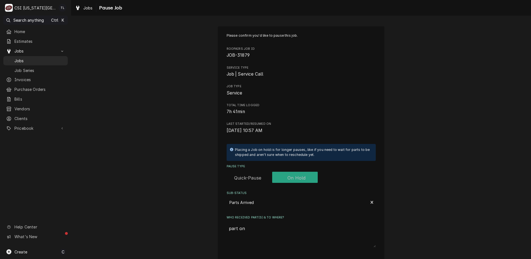
type textarea "x"
type textarea "part on"
type textarea "x"
type textarea "part on m"
type textarea "x"
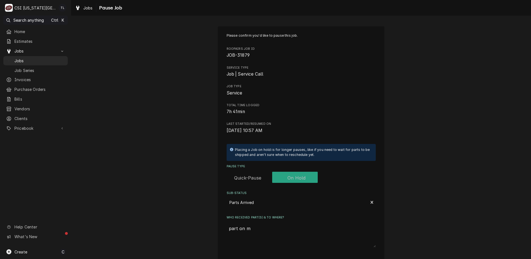
type textarea "part on ma"
type textarea "x"
type textarea "part on mar"
type textarea "x"
type textarea "part on mars"
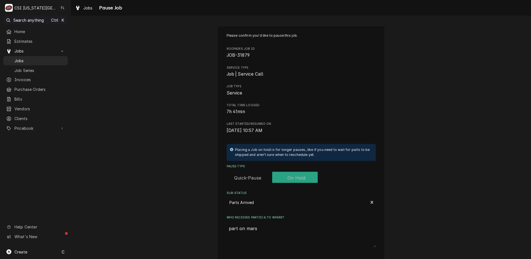
type textarea "x"
type textarea "part on marsh"
type textarea "x"
type textarea "part on marsha"
type textarea "x"
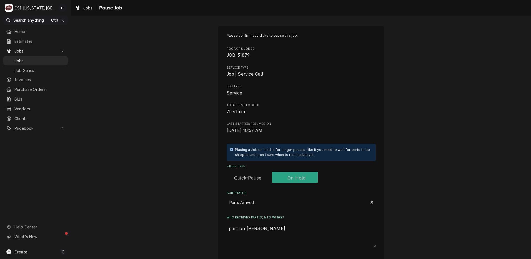
type textarea "part on marshal"
type textarea "x"
type textarea "part on marshall"
type textarea "x"
type textarea "part on marshalls"
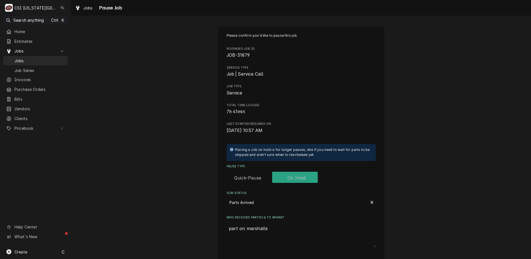
type textarea "x"
type textarea "part on marshalls"
type textarea "x"
type textarea "part on marshalls s"
type textarea "x"
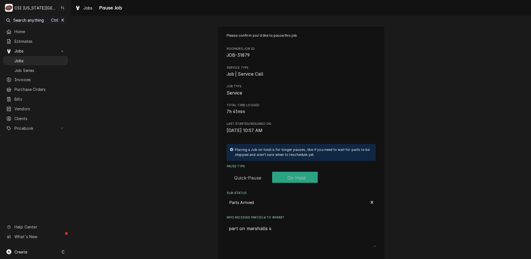
type textarea "part on marshalls sh"
type textarea "x"
type textarea "part on marshalls she"
type textarea "x"
type textarea "part on marshalls shelf"
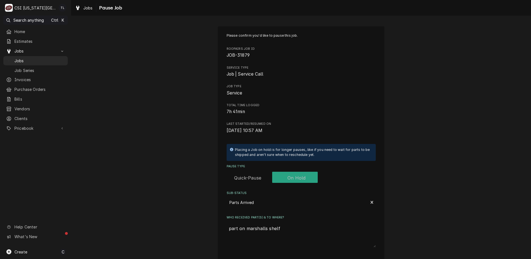
type textarea "x"
type textarea "part on marshalls shelfg"
type textarea "x"
type textarea "part on marshalls shel"
type textarea "x"
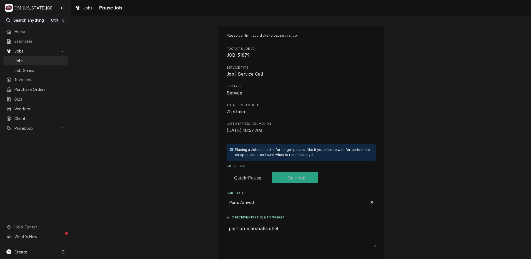
type textarea "part on marshalls she"
type textarea "x"
type textarea "part on marshalls shel"
type textarea "x"
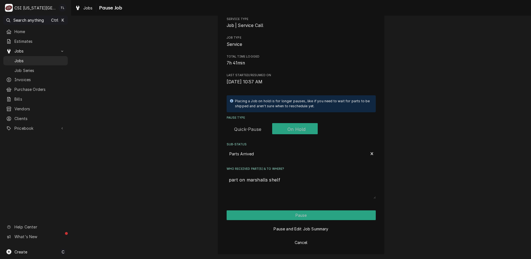
type textarea "part on marshalls shelf"
click at [313, 211] on button "Pause" at bounding box center [300, 215] width 149 height 10
type textarea "x"
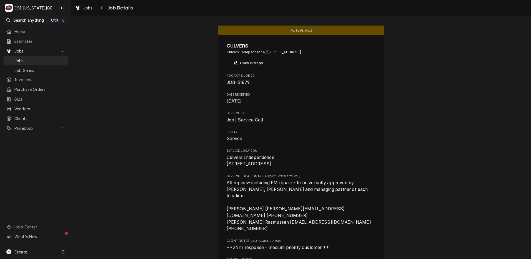
click at [31, 56] on link "Jobs" at bounding box center [35, 60] width 64 height 9
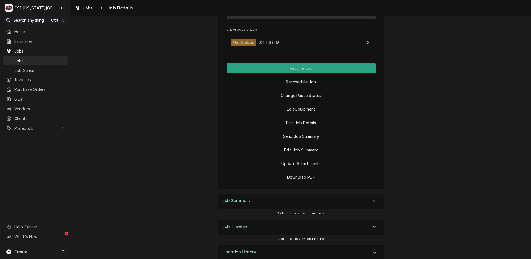
scroll to position [716, 0]
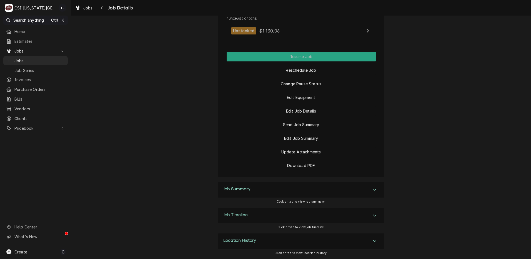
click at [371, 186] on div "Accordion Header" at bounding box center [374, 189] width 8 height 7
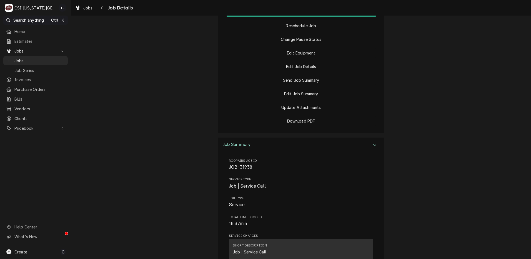
scroll to position [672, 0]
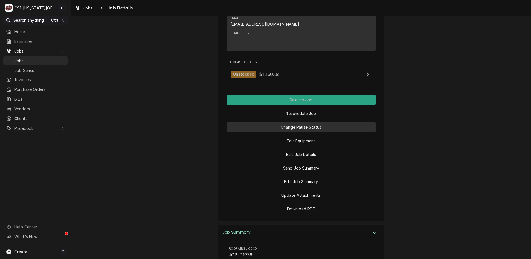
click at [305, 127] on button "Change Pause Status" at bounding box center [300, 127] width 149 height 10
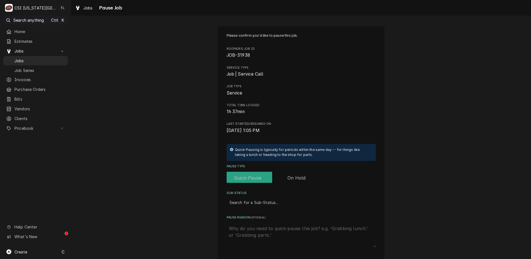
click at [295, 175] on label "Pause Type" at bounding box center [271, 178] width 91 height 12
click at [295, 175] on input "Pause Type" at bounding box center [272, 178] width 87 height 12
checkbox input "true"
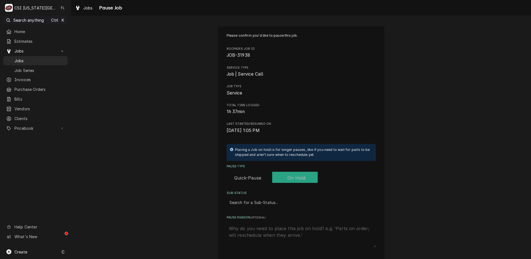
click at [267, 202] on div "Sub-Status" at bounding box center [300, 202] width 143 height 10
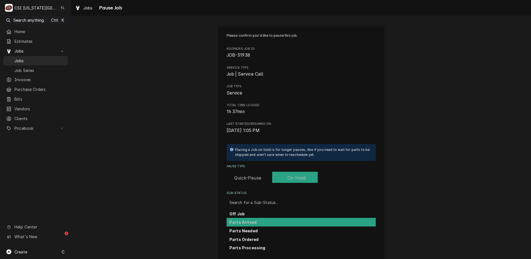
click at [259, 221] on div "Parts Arrived" at bounding box center [300, 222] width 149 height 9
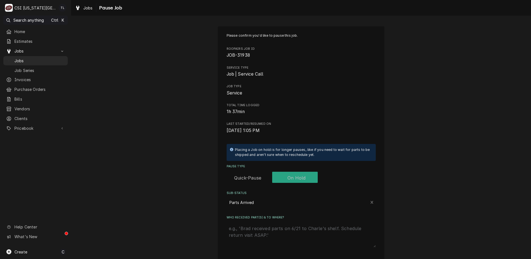
click at [264, 231] on textarea "Who received part(s) & to where?" at bounding box center [300, 235] width 149 height 24
type textarea "x"
type textarea "p"
type textarea "x"
type textarea "pa"
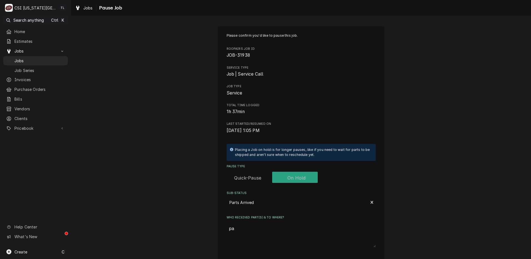
type textarea "x"
type textarea "par"
type textarea "x"
type textarea "part"
type textarea "x"
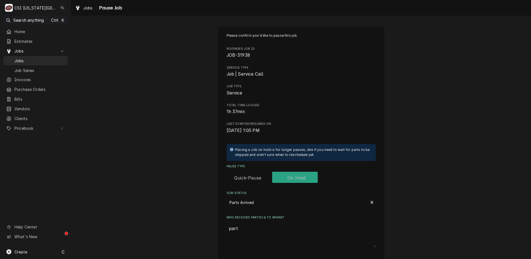
type textarea "part p"
type textarea "x"
type textarea "part pon"
type textarea "x"
type textarea "part po"
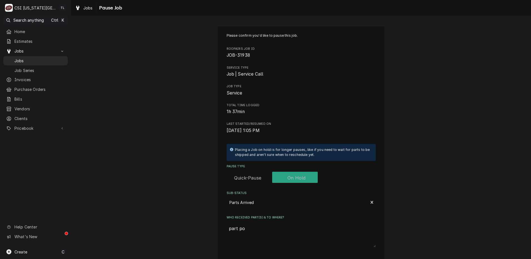
type textarea "x"
type textarea "part p"
type textarea "x"
type textarea "part"
type textarea "x"
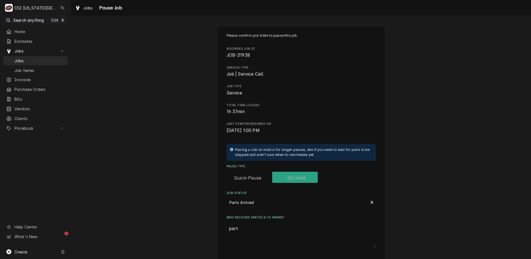
type textarea "part o"
type textarea "x"
type textarea "part on"
type textarea "x"
type textarea "part on"
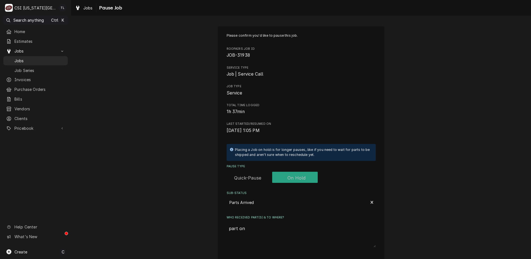
type textarea "x"
type textarea "part on m"
type textarea "x"
type textarea "part on me"
type textarea "x"
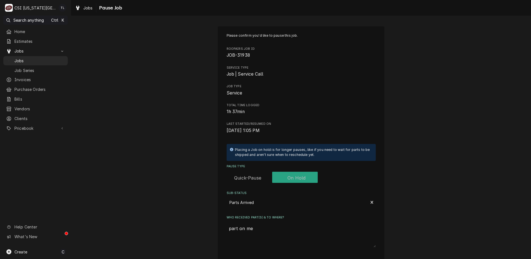
type textarea "part on men"
type textarea "x"
type textarea "part on mend"
type textarea "x"
type textarea "part on mendo"
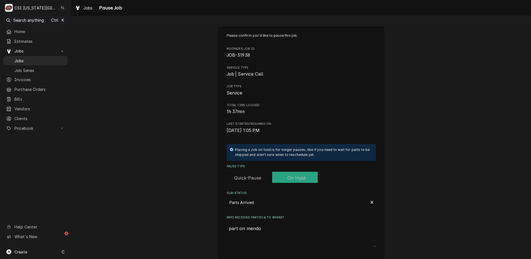
type textarea "x"
type textarea "part on mendon"
type textarea "x"
type textarea "part on mendons"
type textarea "x"
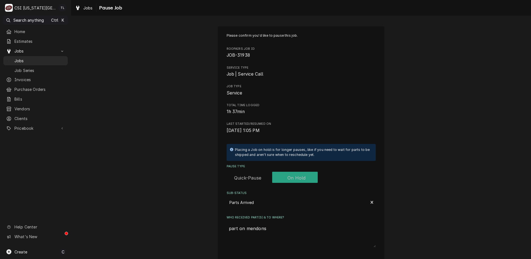
type textarea "part on mendons"
type textarea "x"
type textarea "part on mendons s"
type textarea "x"
type textarea "part on mendons sh"
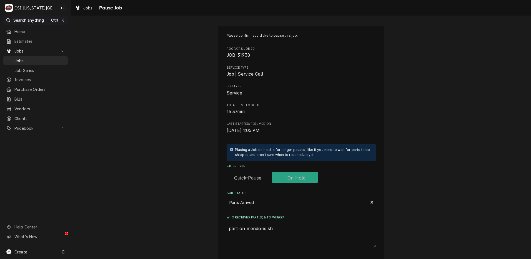
type textarea "x"
type textarea "part on mendons she"
type textarea "x"
type textarea "part on mendons shel"
type textarea "x"
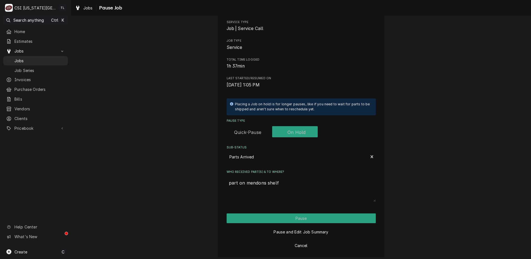
scroll to position [49, 0]
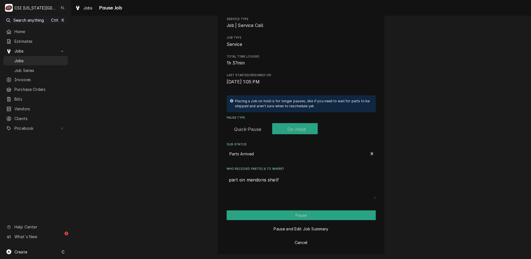
type textarea "part on mendons shelf"
click at [345, 213] on button "Pause" at bounding box center [300, 215] width 149 height 10
type textarea "x"
